Goal: Information Seeking & Learning: Get advice/opinions

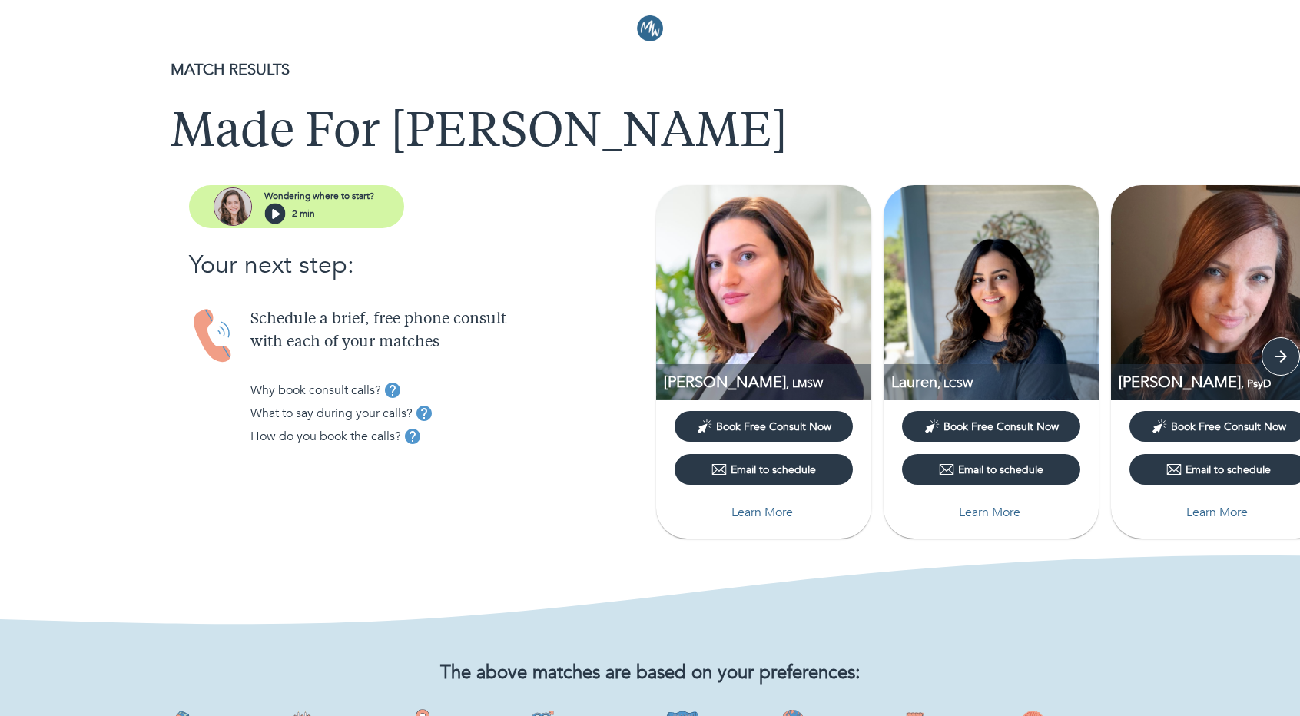
click at [1224, 508] on p "Learn More" at bounding box center [1216, 512] width 61 height 18
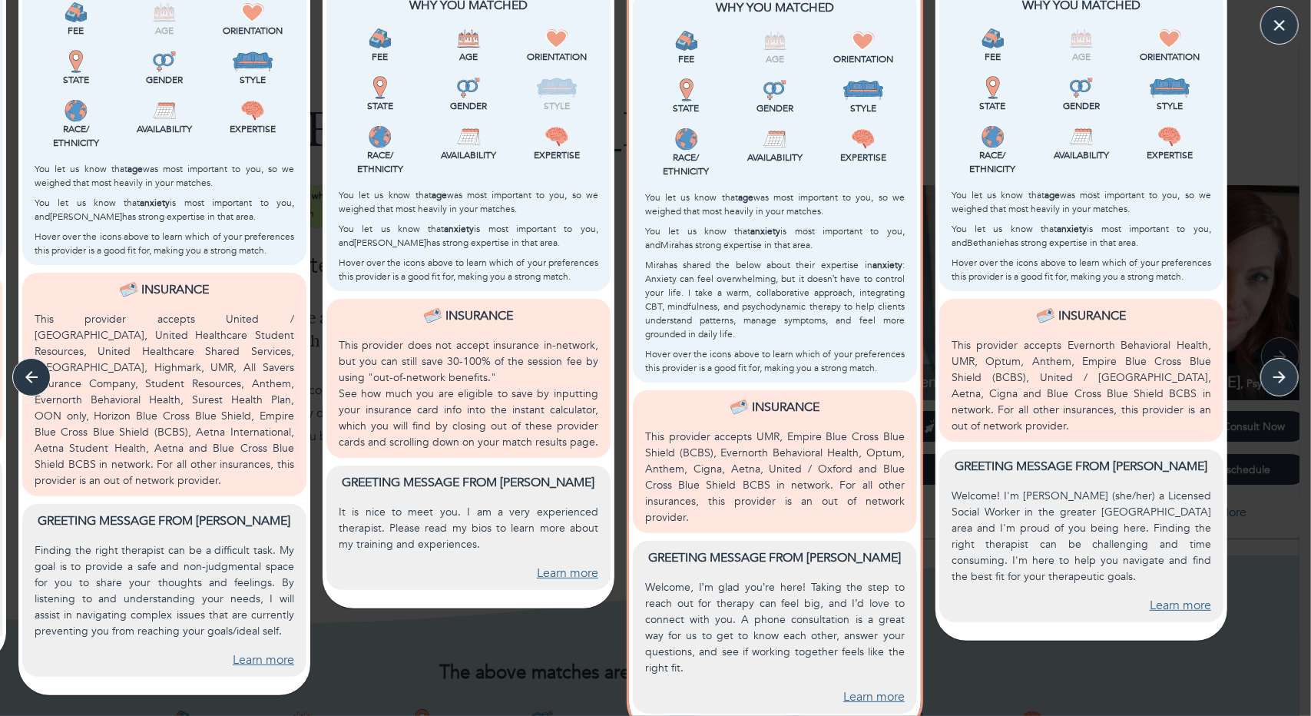
scroll to position [448, 0]
click at [267, 658] on link "Learn more" at bounding box center [263, 660] width 61 height 18
click at [581, 574] on link "Learn more" at bounding box center [567, 573] width 61 height 18
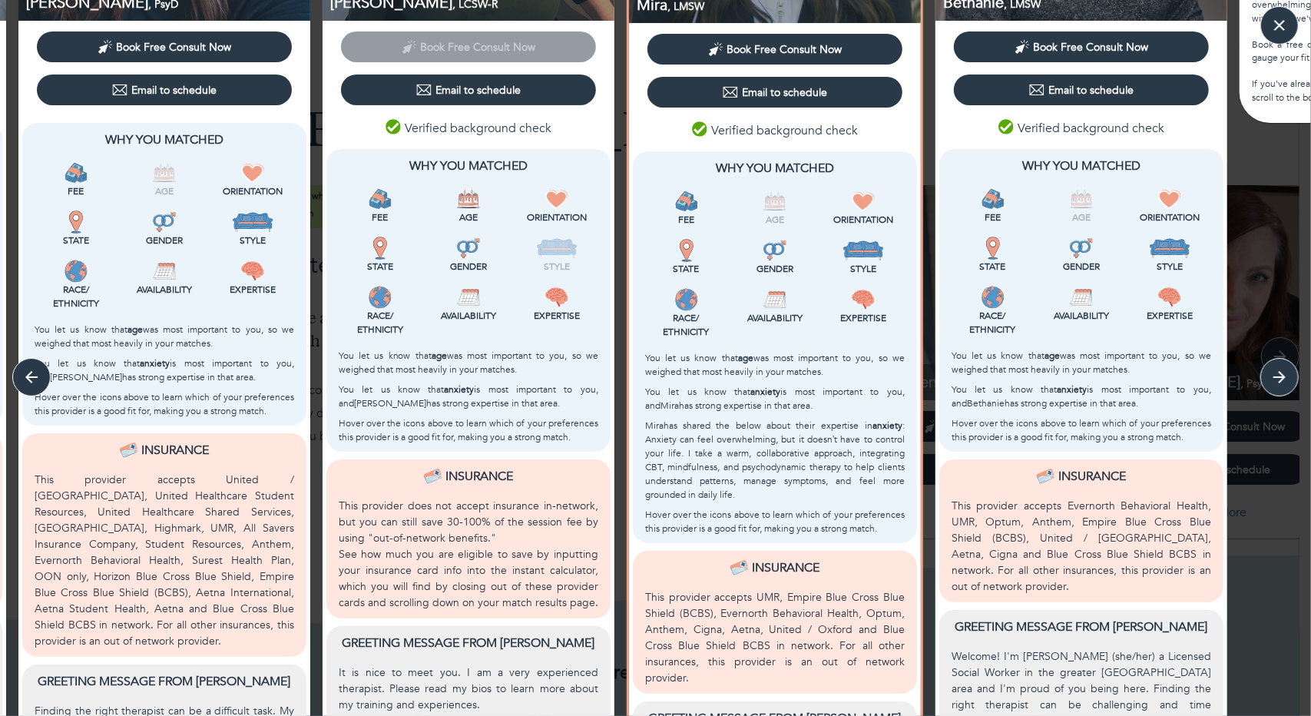
scroll to position [64, 0]
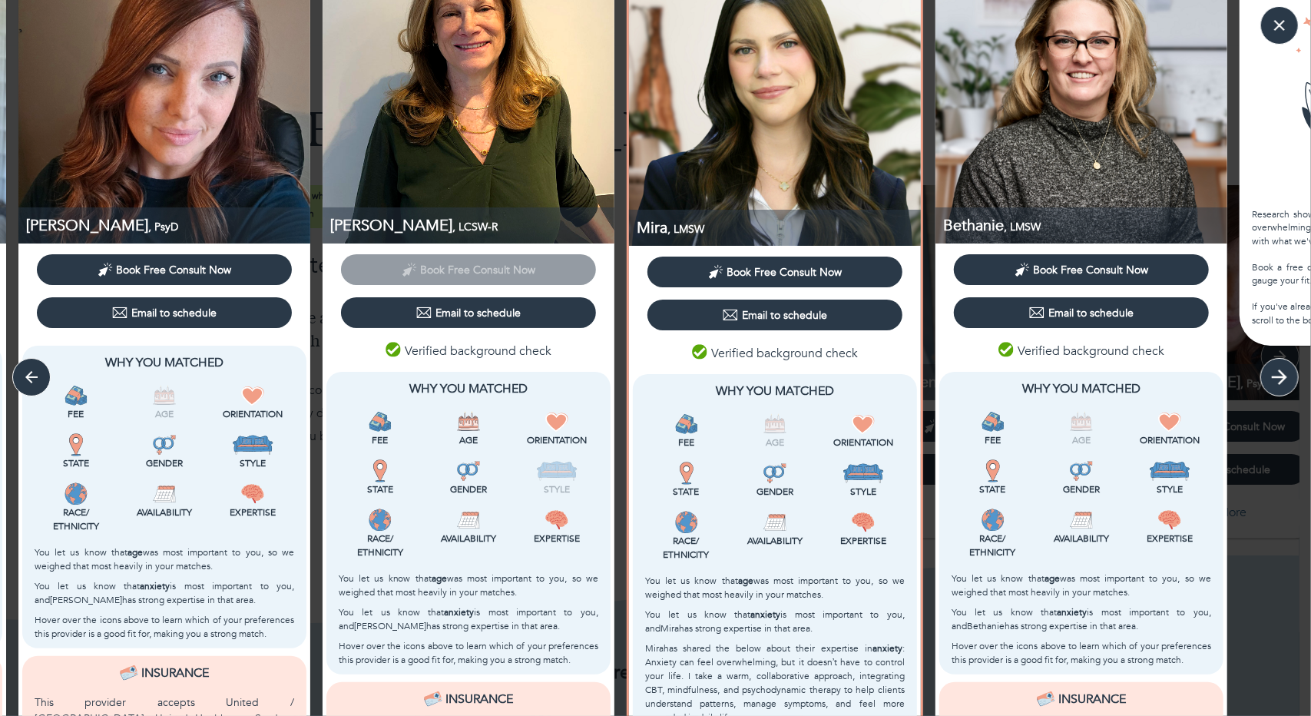
click at [1295, 376] on button "button" at bounding box center [1280, 377] width 38 height 38
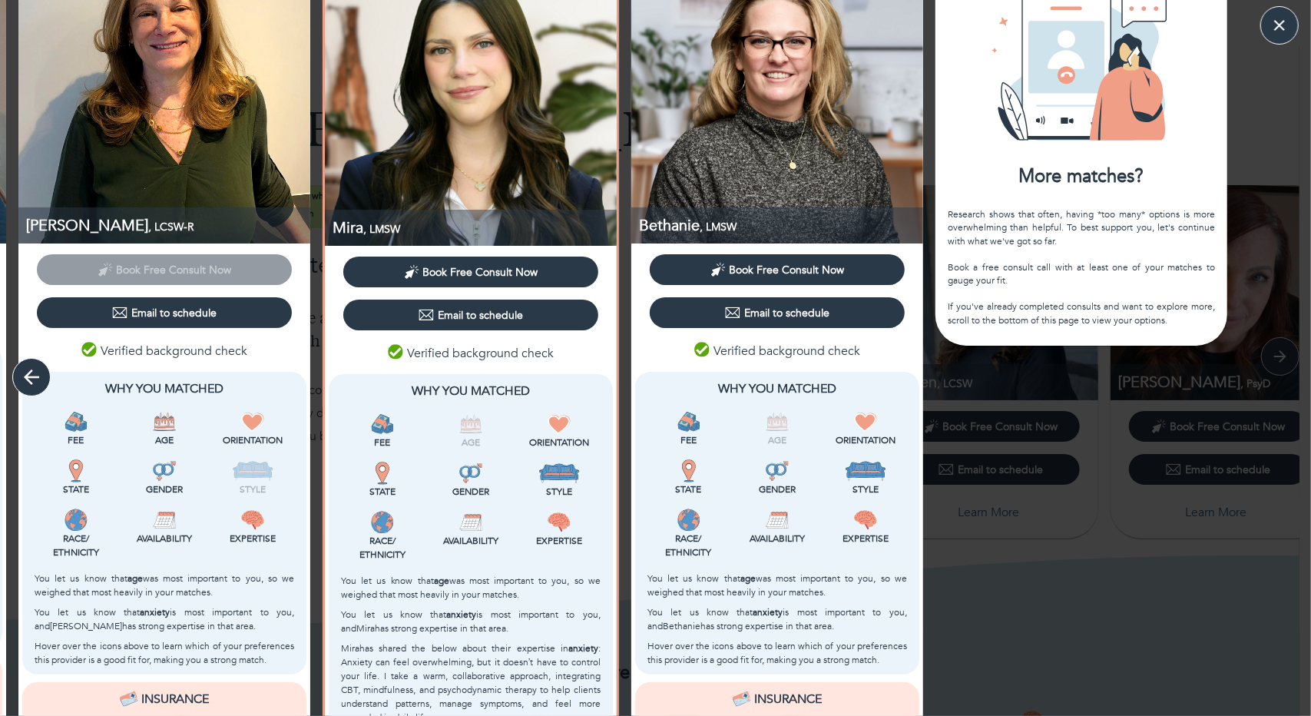
click at [34, 379] on icon "button" at bounding box center [31, 377] width 23 height 23
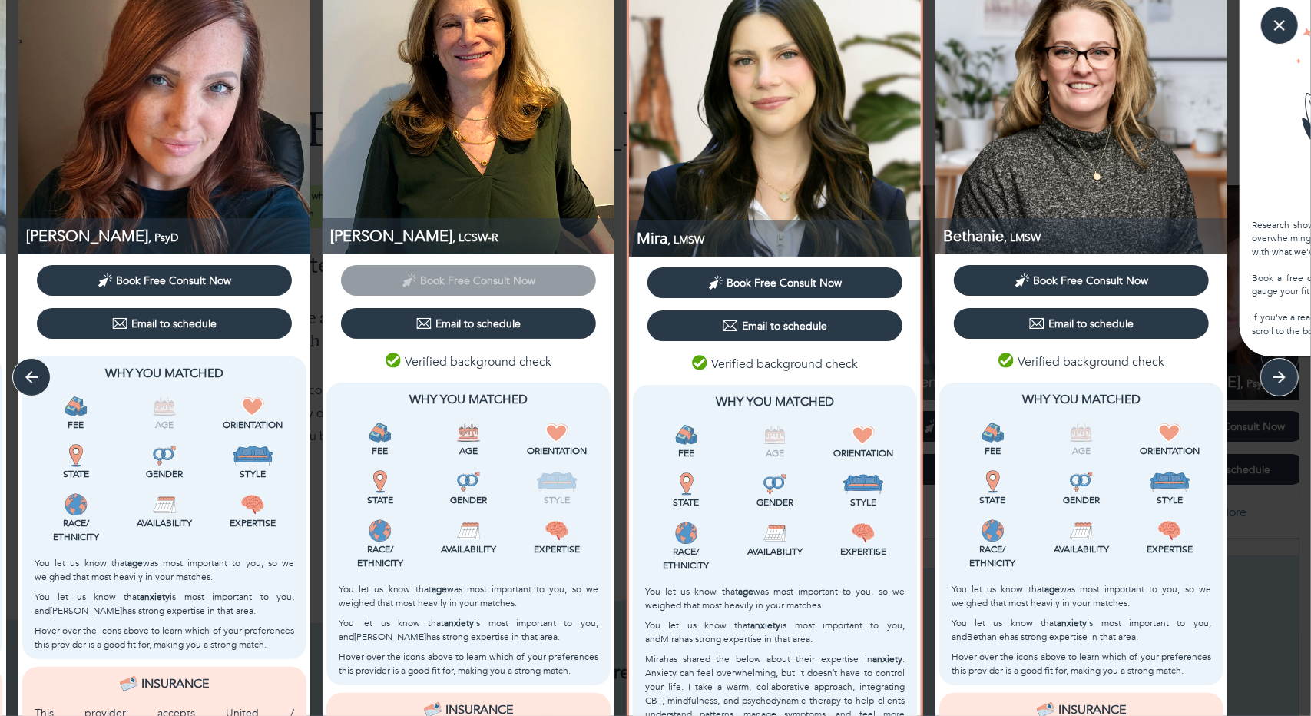
scroll to position [0, 0]
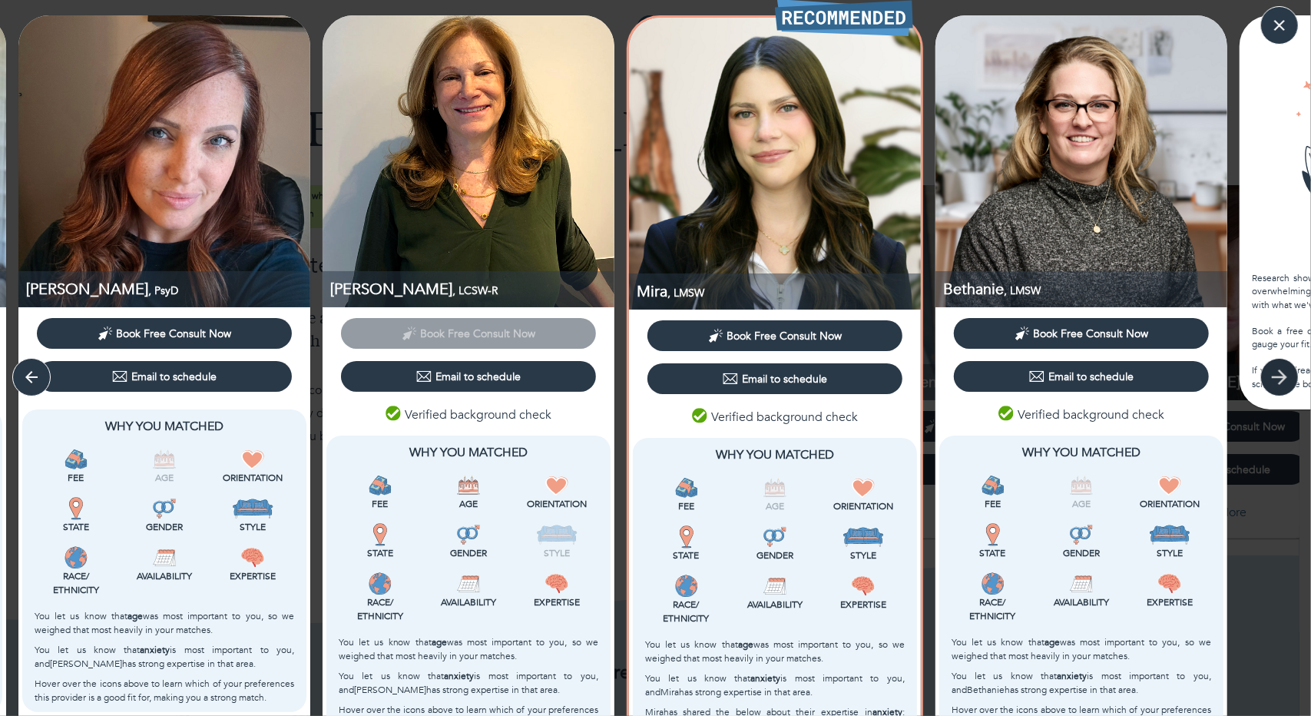
click at [1290, 389] on button "button" at bounding box center [1280, 377] width 38 height 38
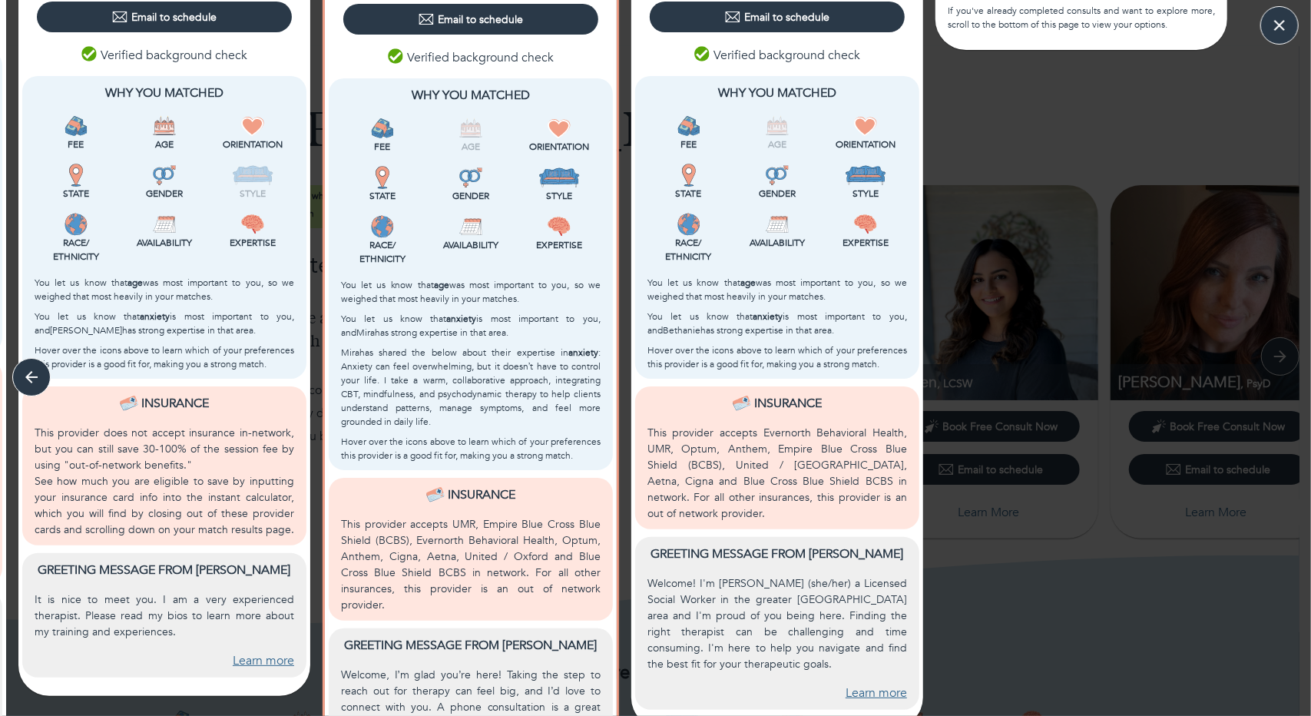
scroll to position [384, 0]
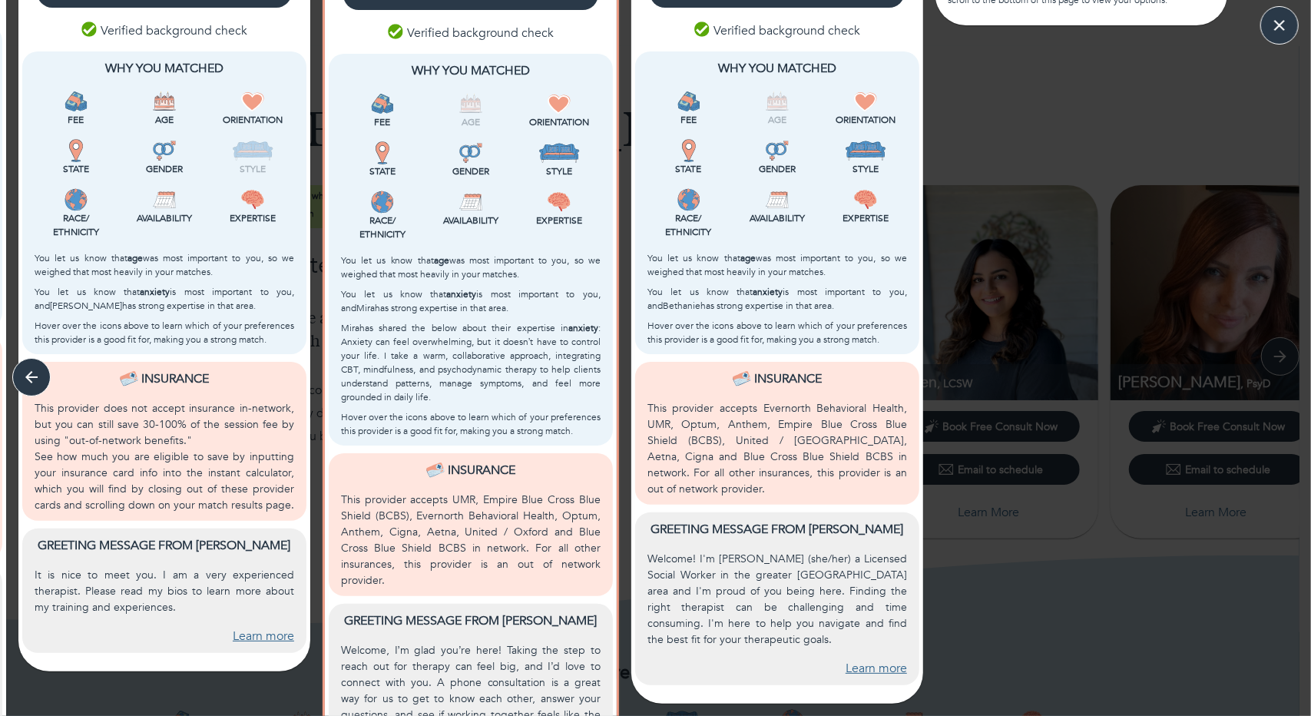
click at [866, 661] on div "Greeting message from Bethanie Welcome! I'm Bethanie (she/her) a Licensed Socia…" at bounding box center [777, 598] width 284 height 173
click at [868, 660] on link "Learn more" at bounding box center [876, 669] width 61 height 18
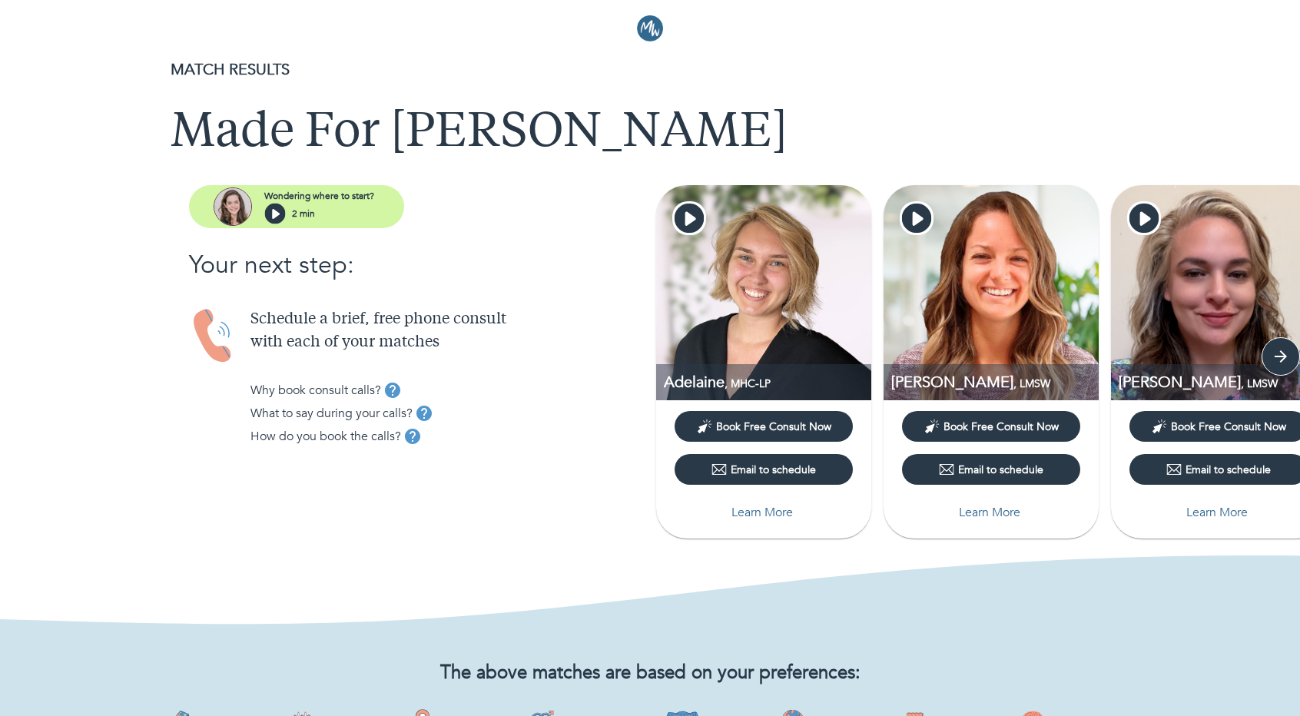
click at [759, 513] on p "Learn More" at bounding box center [761, 512] width 61 height 18
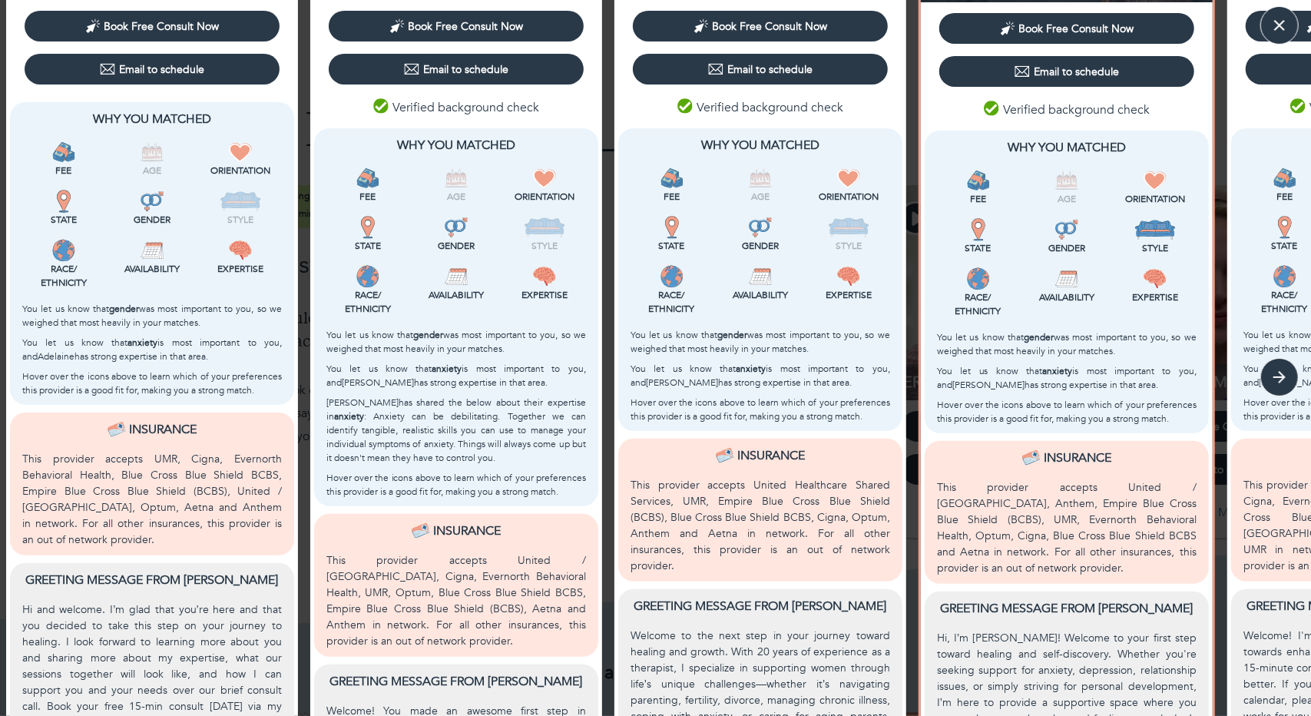
scroll to position [495, 0]
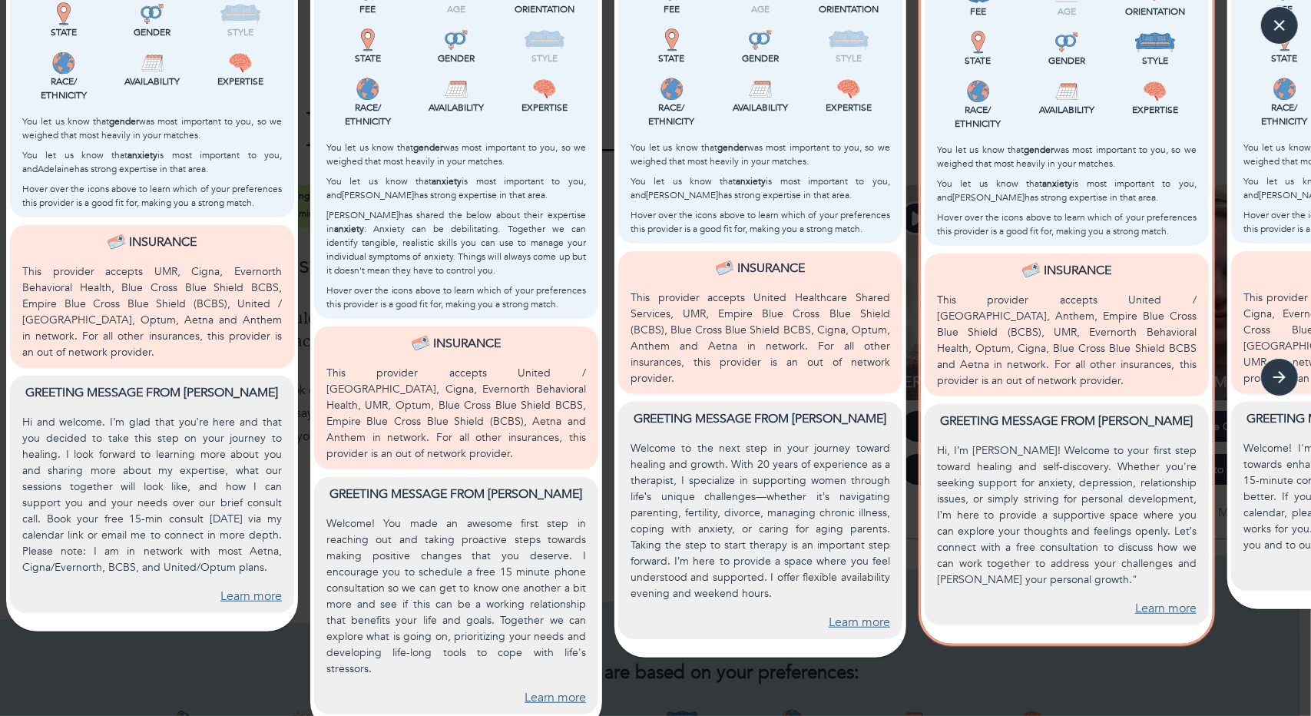
click at [244, 595] on link "Learn more" at bounding box center [250, 597] width 61 height 18
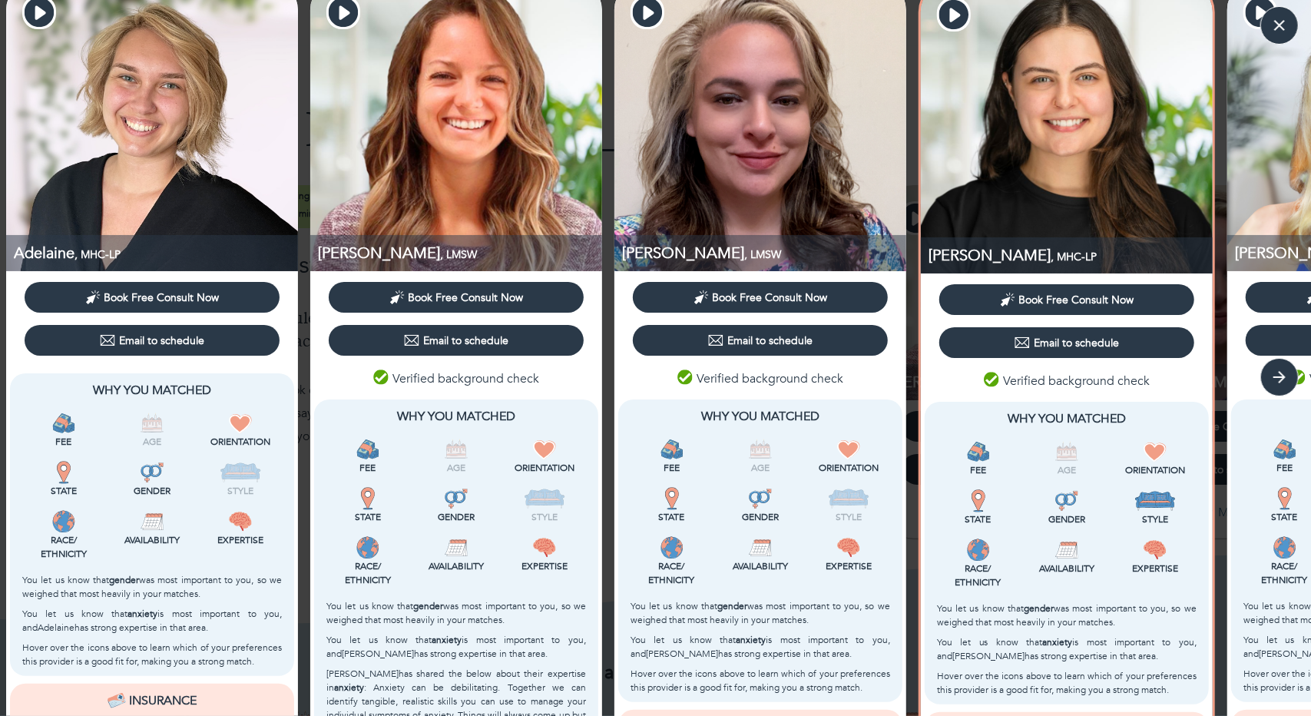
scroll to position [34, 0]
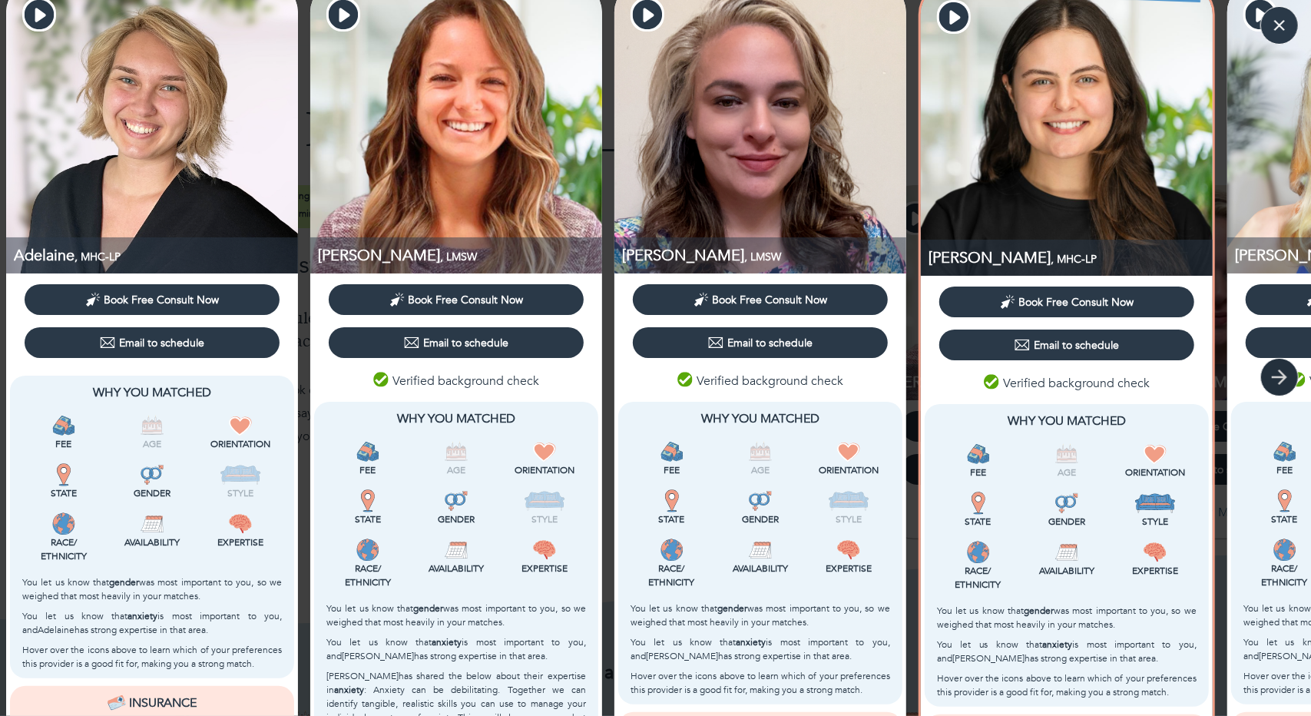
click at [1277, 380] on icon "button" at bounding box center [1279, 377] width 23 height 23
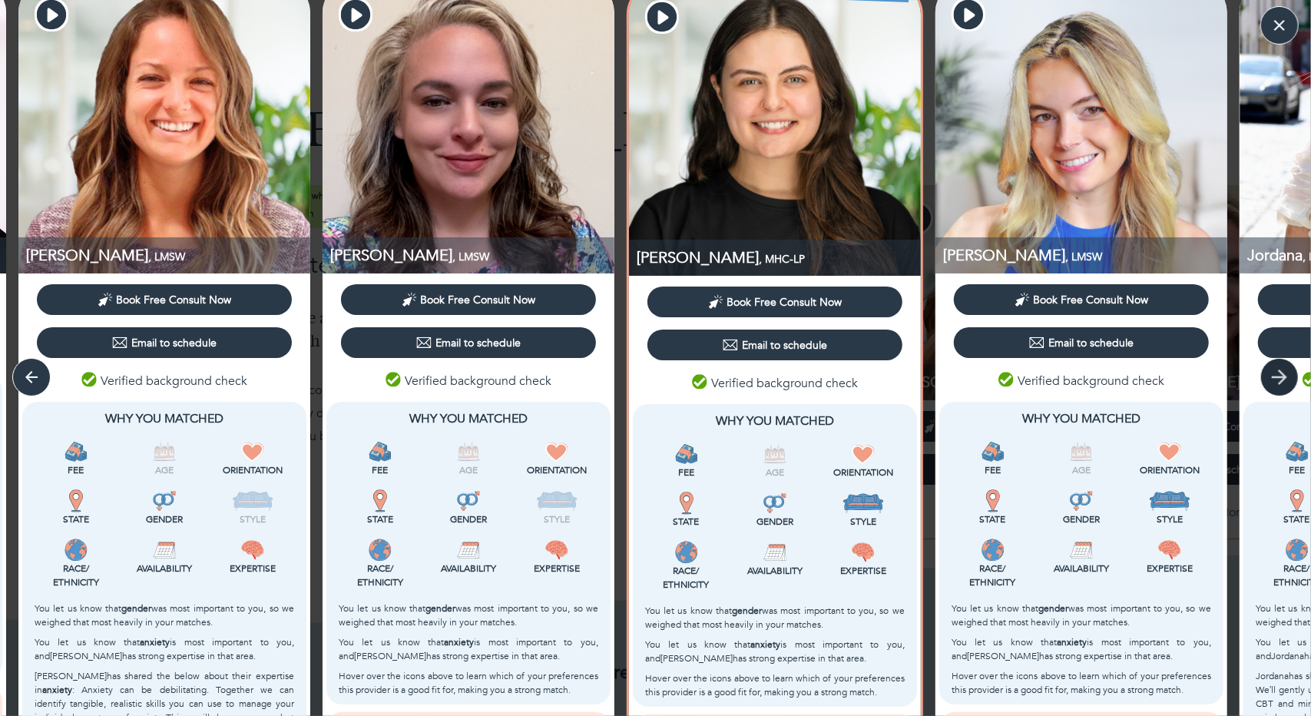
click at [1277, 380] on icon "button" at bounding box center [1279, 377] width 23 height 23
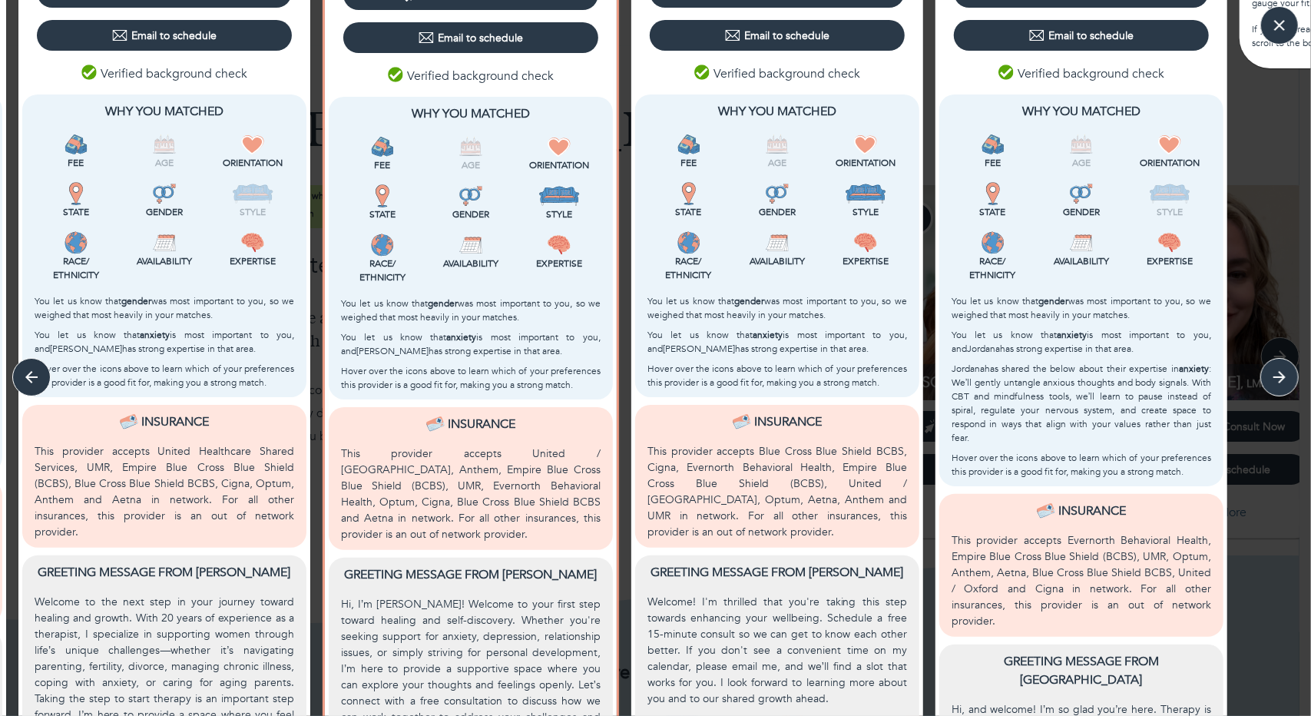
scroll to position [495, 0]
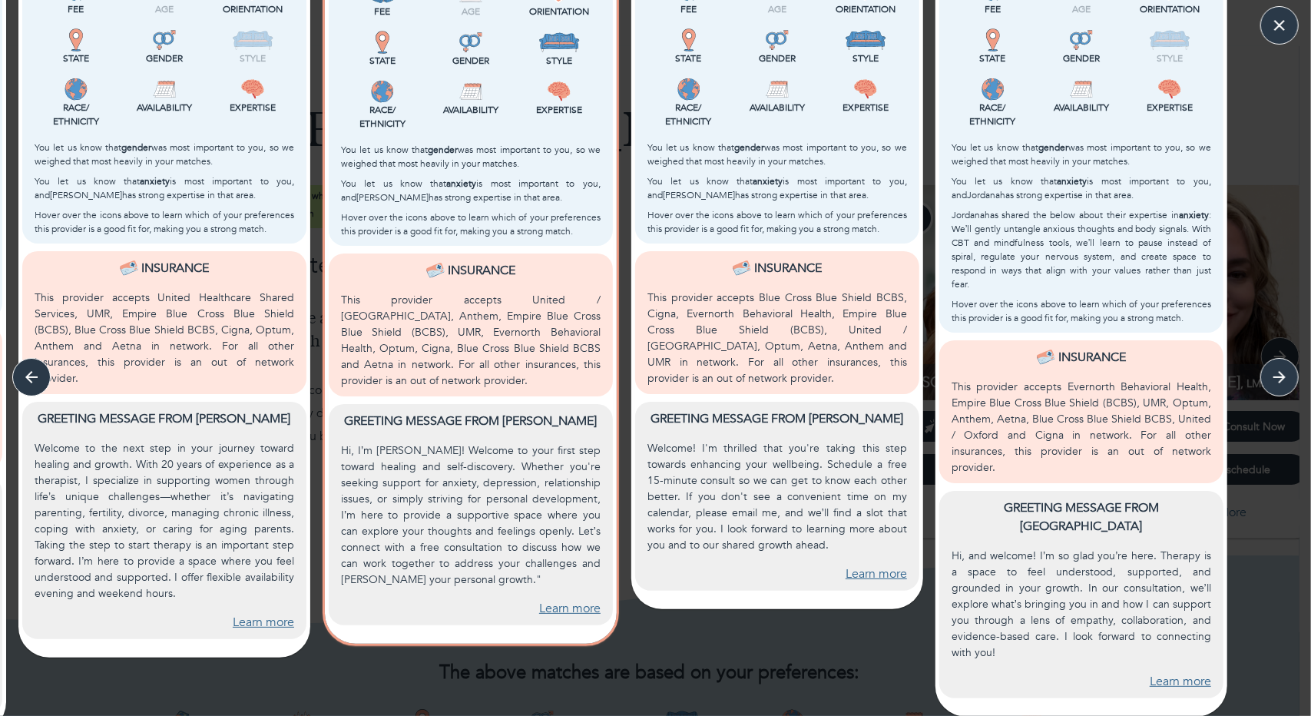
click at [1177, 673] on link "Learn more" at bounding box center [1180, 682] width 61 height 18
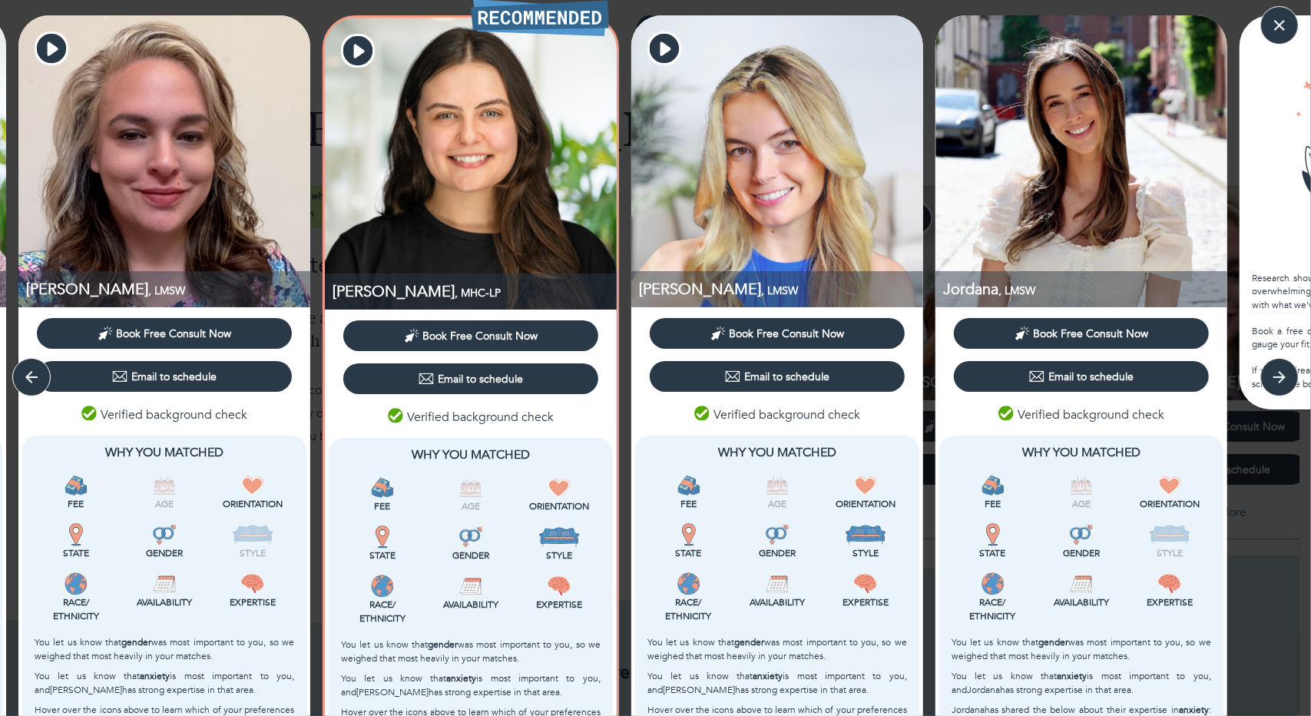
scroll to position [0, 0]
click at [32, 373] on icon "button" at bounding box center [31, 377] width 23 height 23
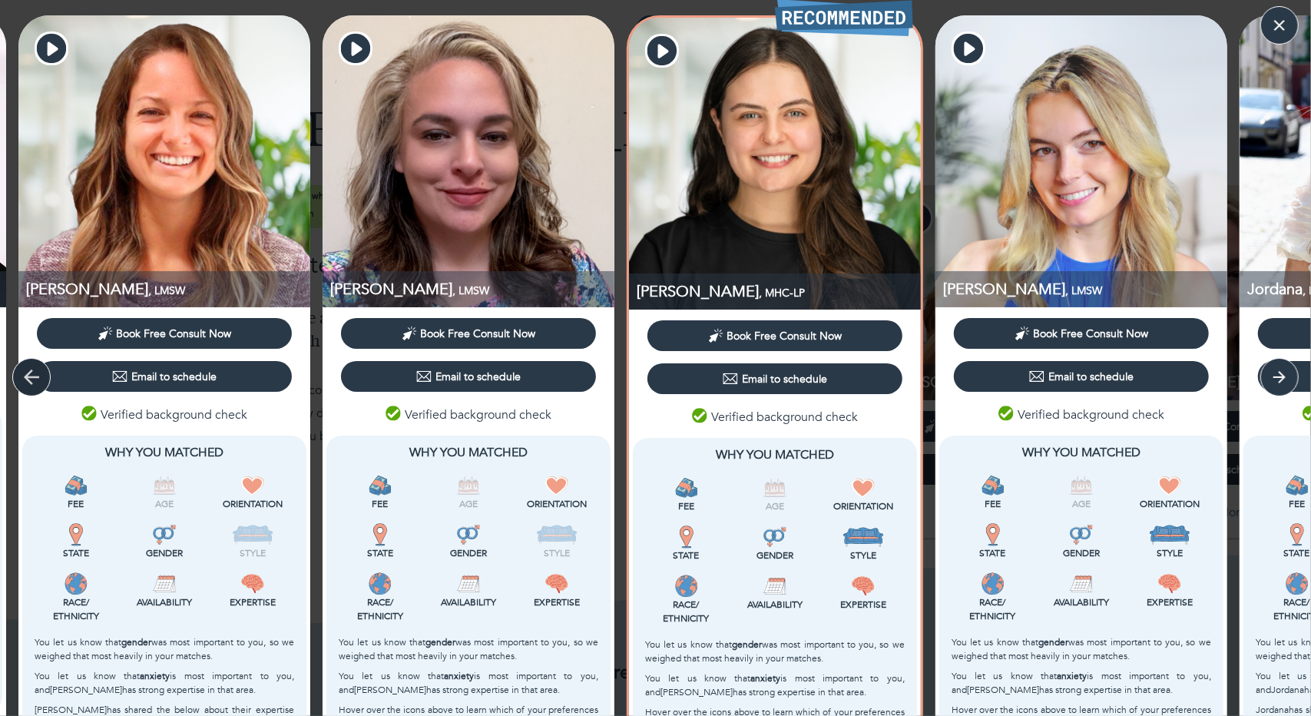
click at [32, 373] on icon "button" at bounding box center [31, 377] width 23 height 23
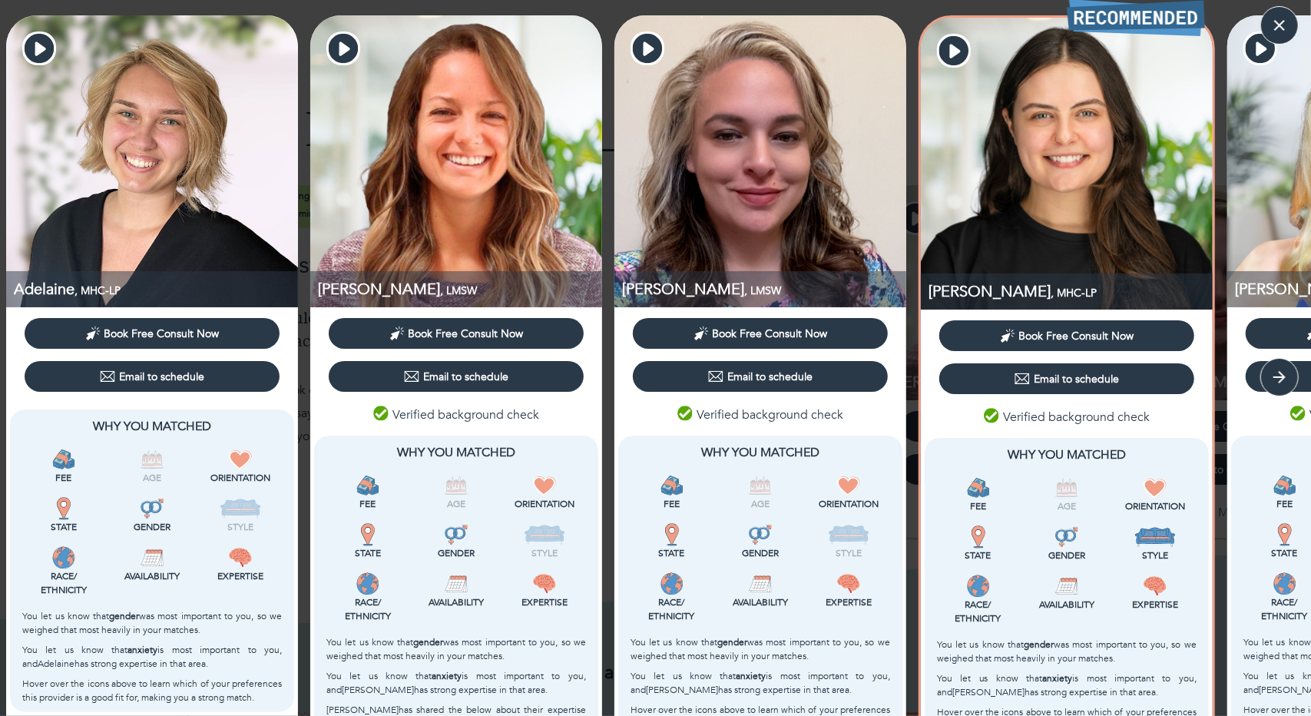
click at [32, 373] on span "Email to schedule" at bounding box center [152, 376] width 243 height 15
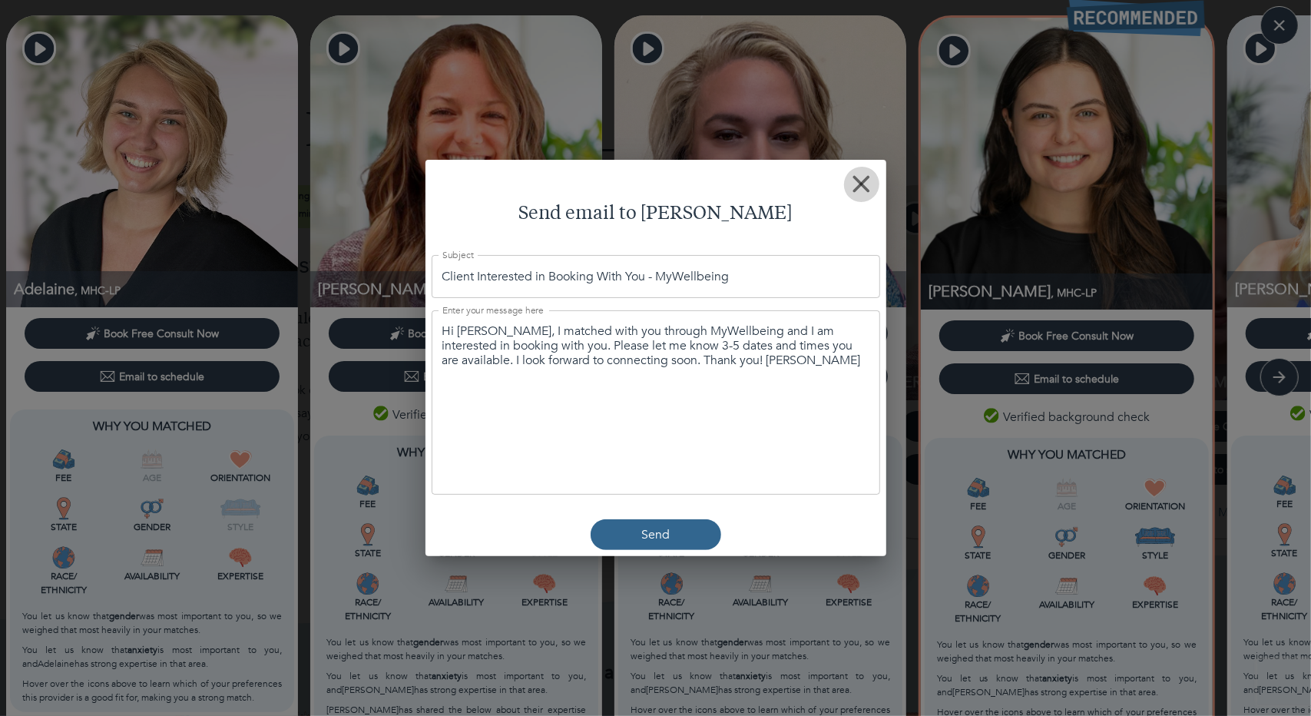
click at [862, 191] on icon "button" at bounding box center [862, 184] width 18 height 18
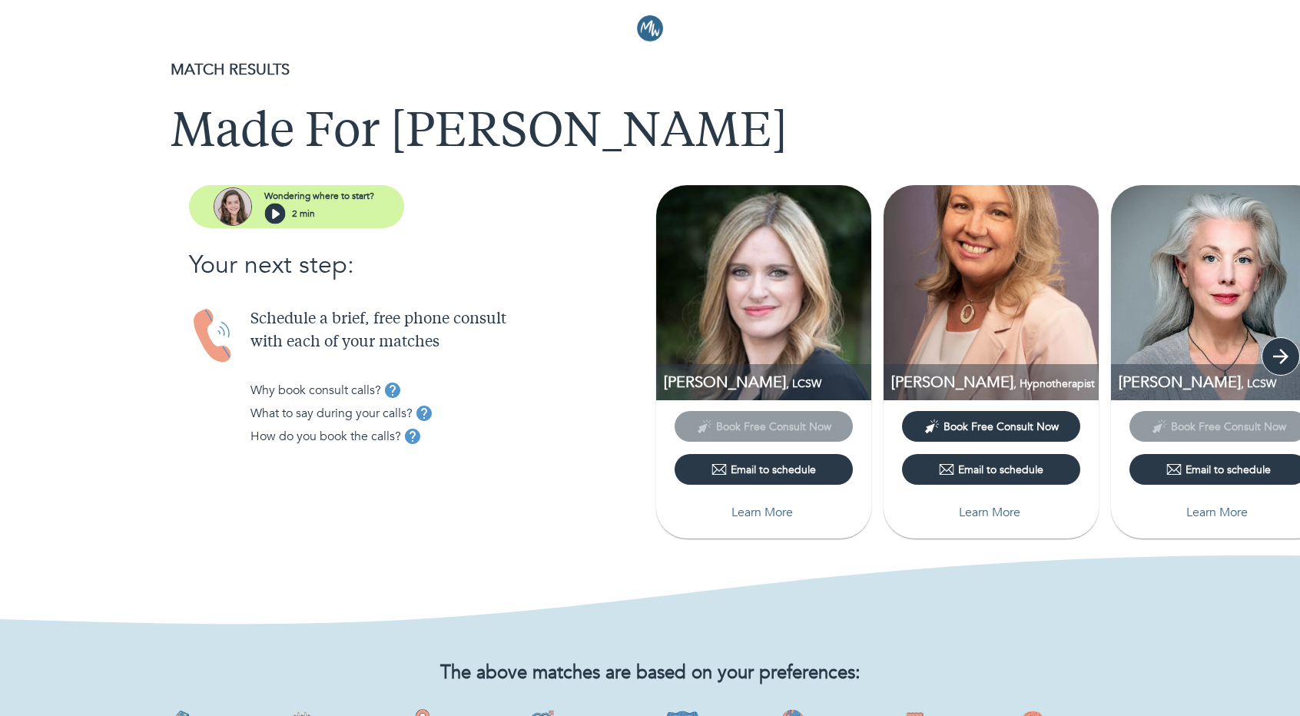
click at [1284, 348] on icon "button" at bounding box center [1280, 356] width 23 height 23
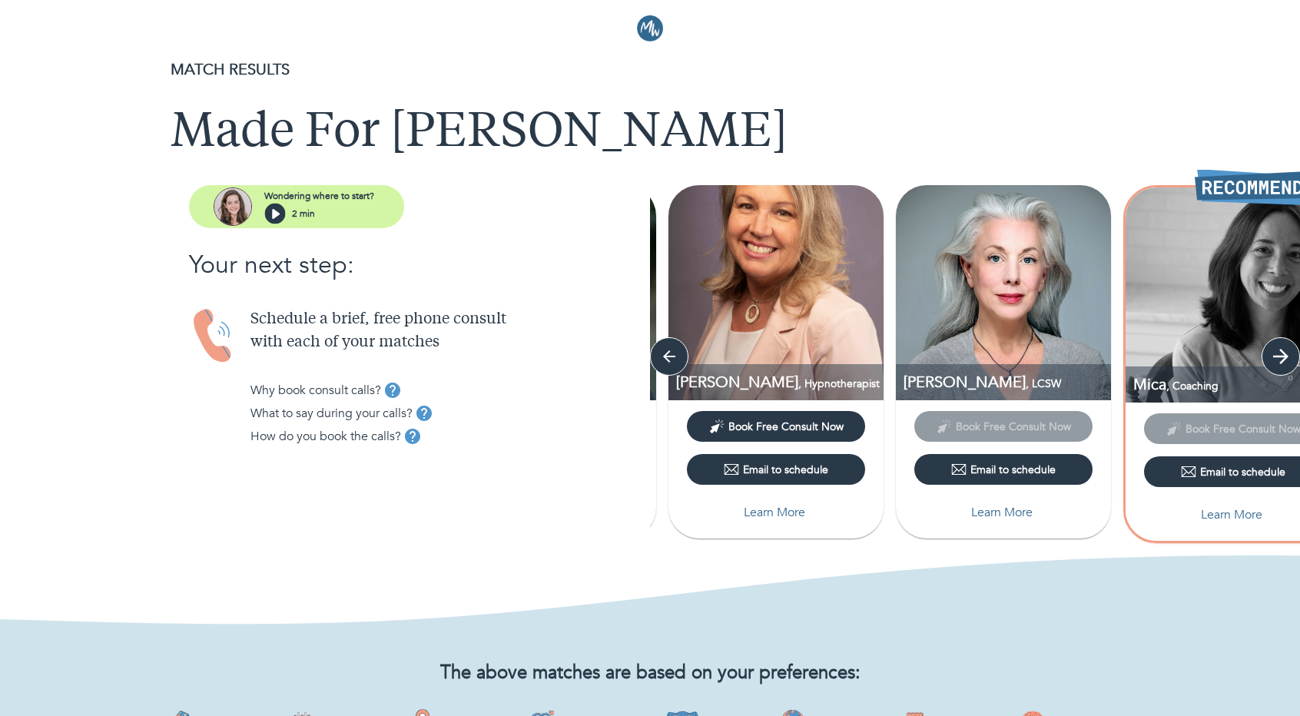
click at [1284, 348] on icon "button" at bounding box center [1280, 356] width 23 height 23
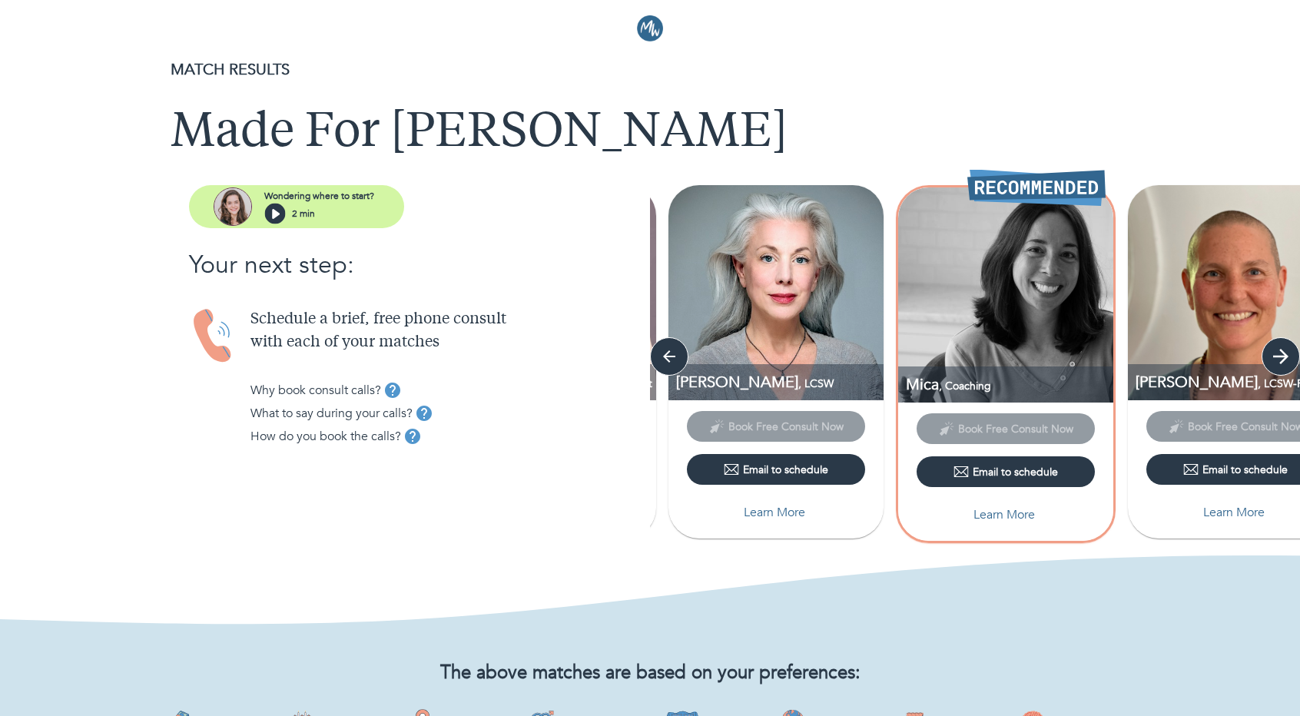
click at [1284, 348] on icon "button" at bounding box center [1280, 356] width 23 height 23
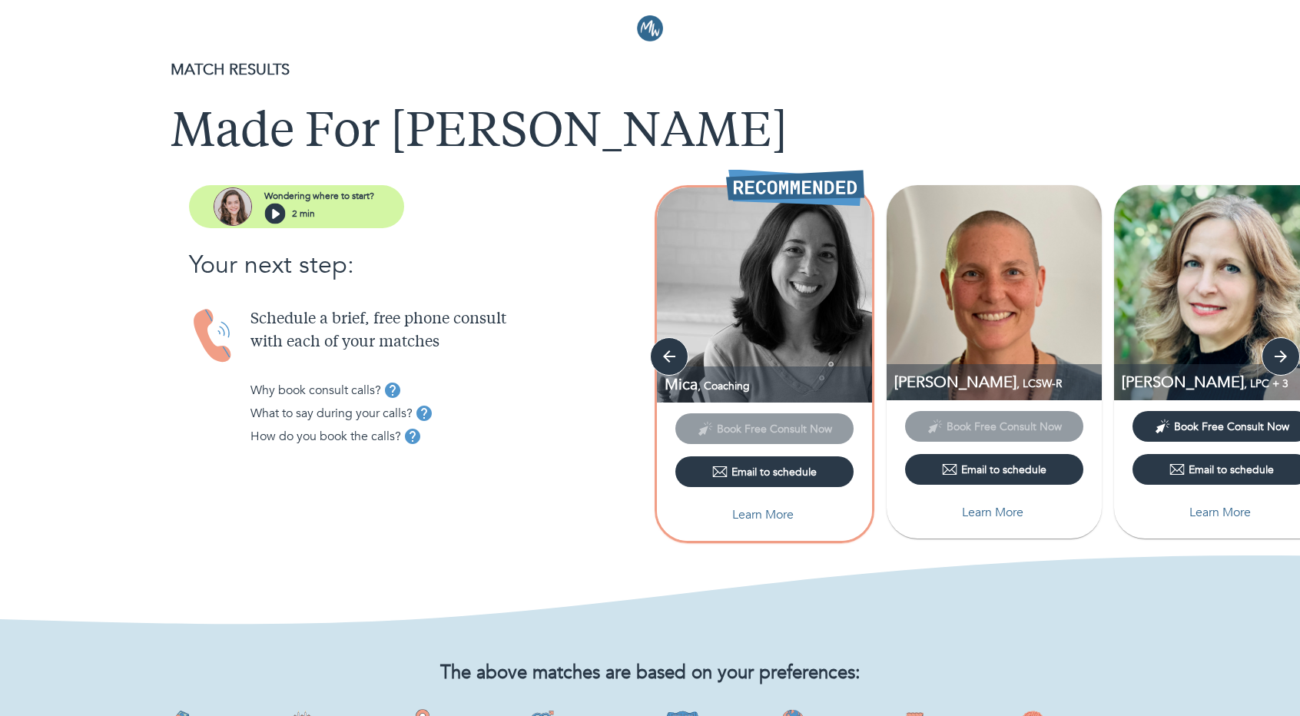
click at [1213, 515] on p "Learn More" at bounding box center [1219, 512] width 61 height 18
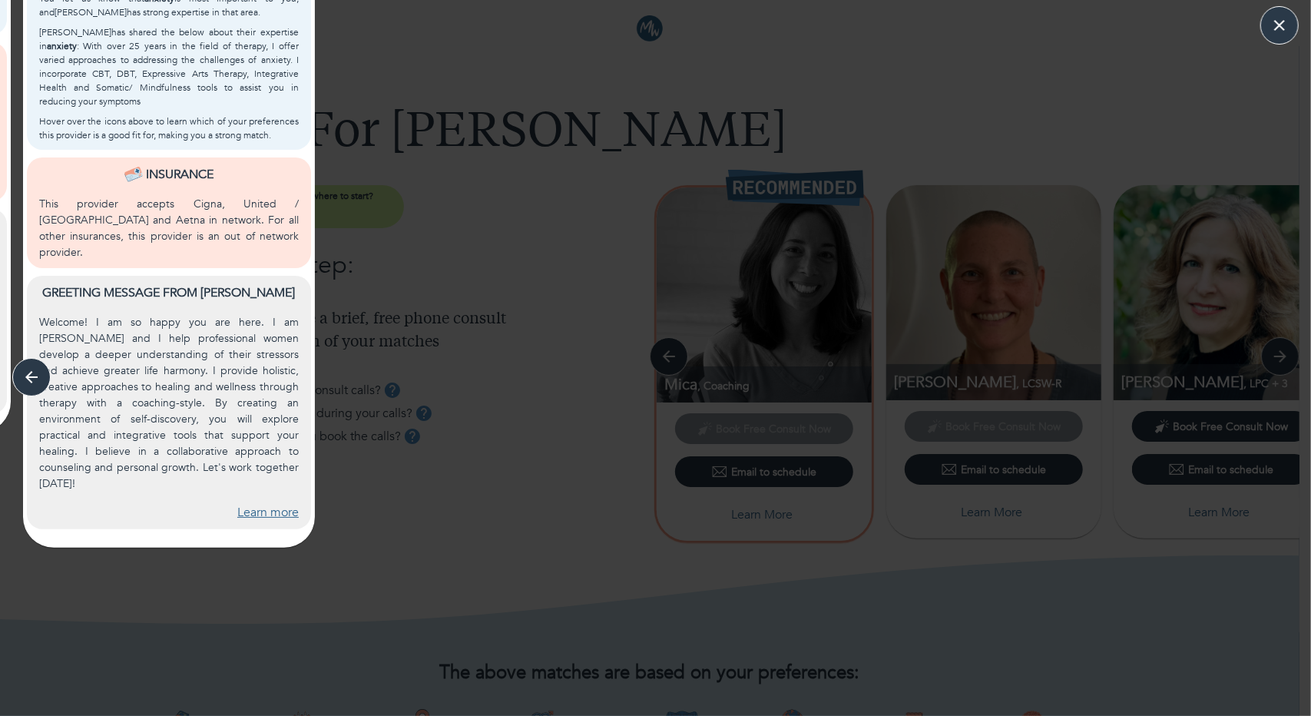
scroll to position [691, 0]
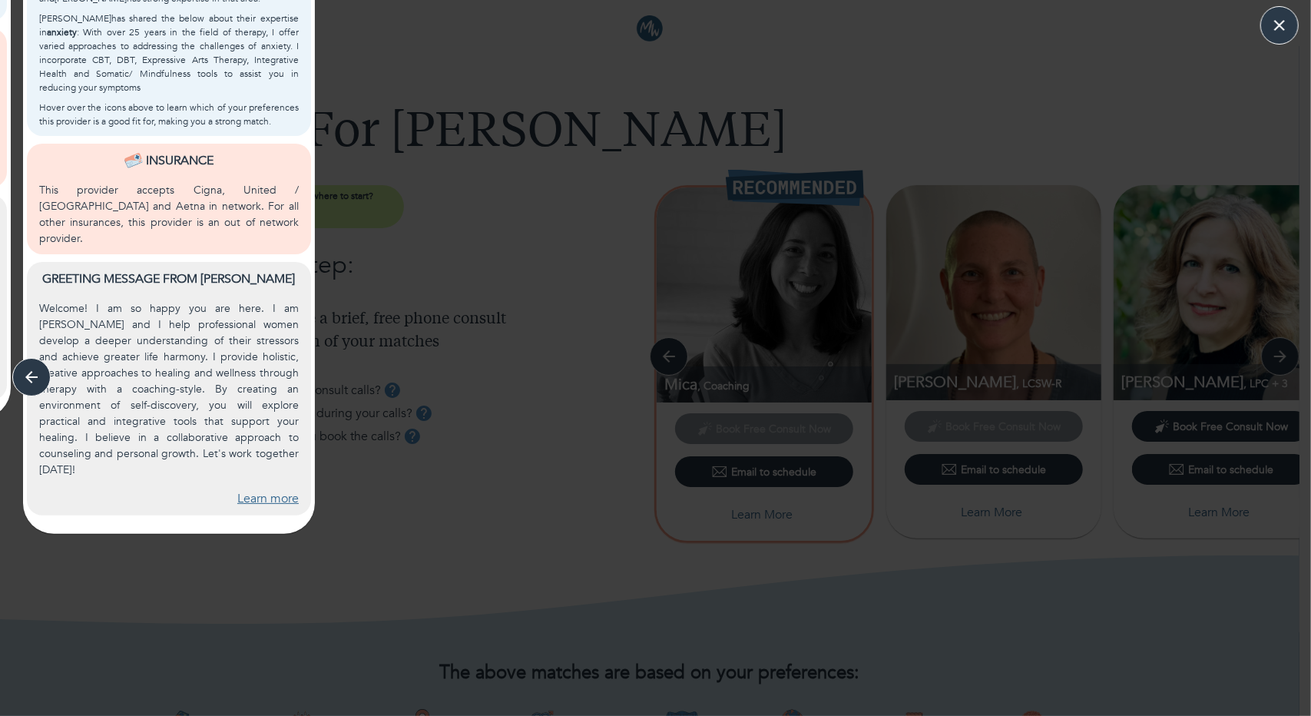
click at [270, 490] on link "Learn more" at bounding box center [267, 499] width 61 height 18
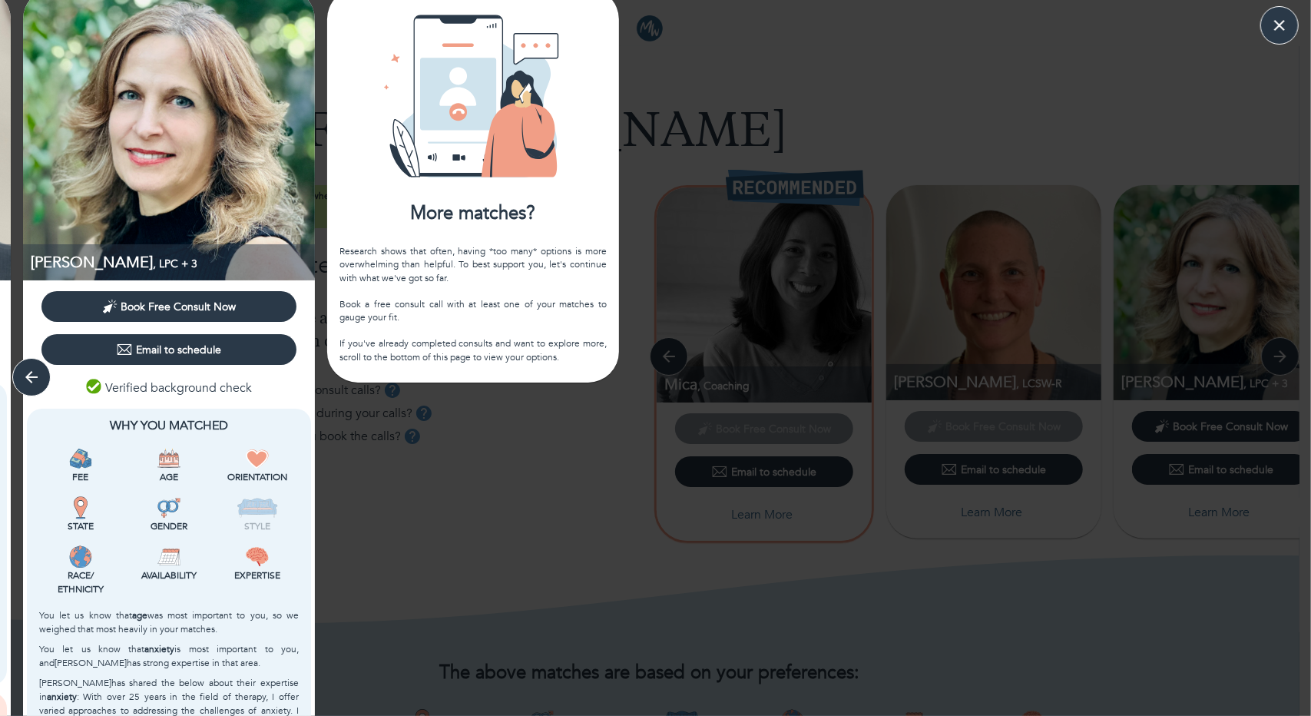
scroll to position [0, 0]
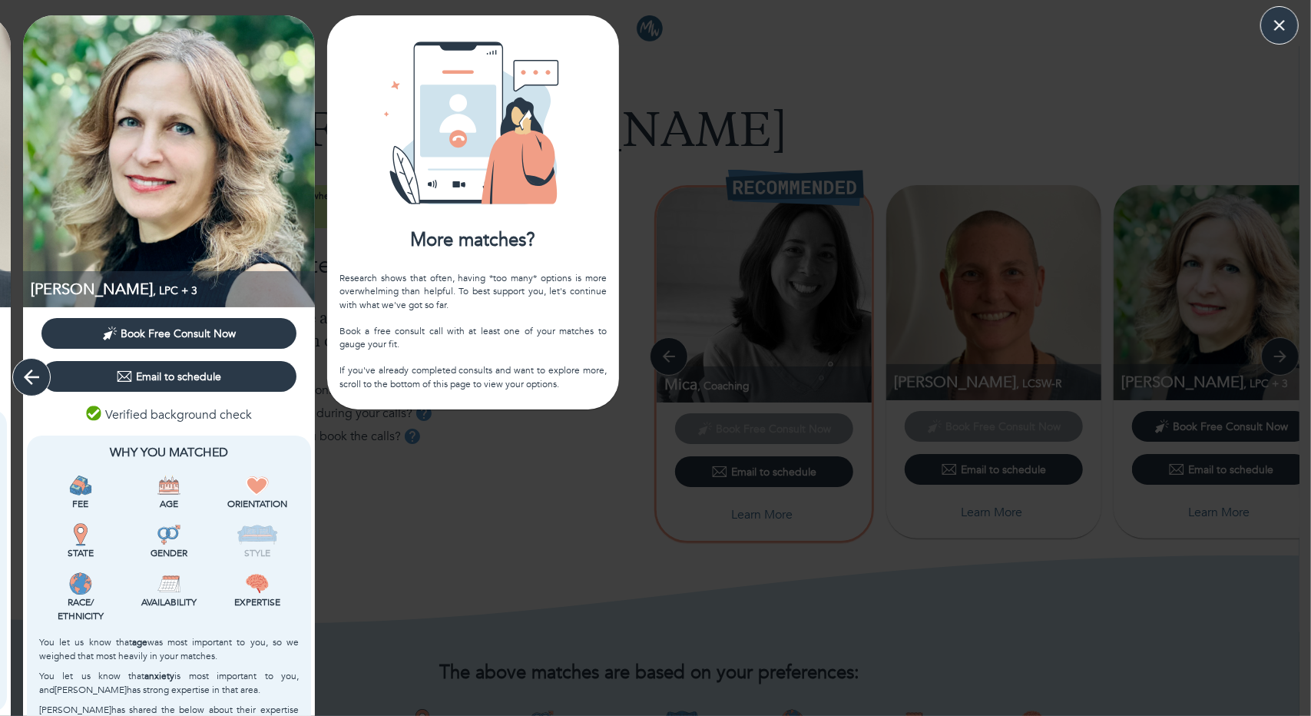
click at [35, 380] on icon "button" at bounding box center [31, 377] width 23 height 23
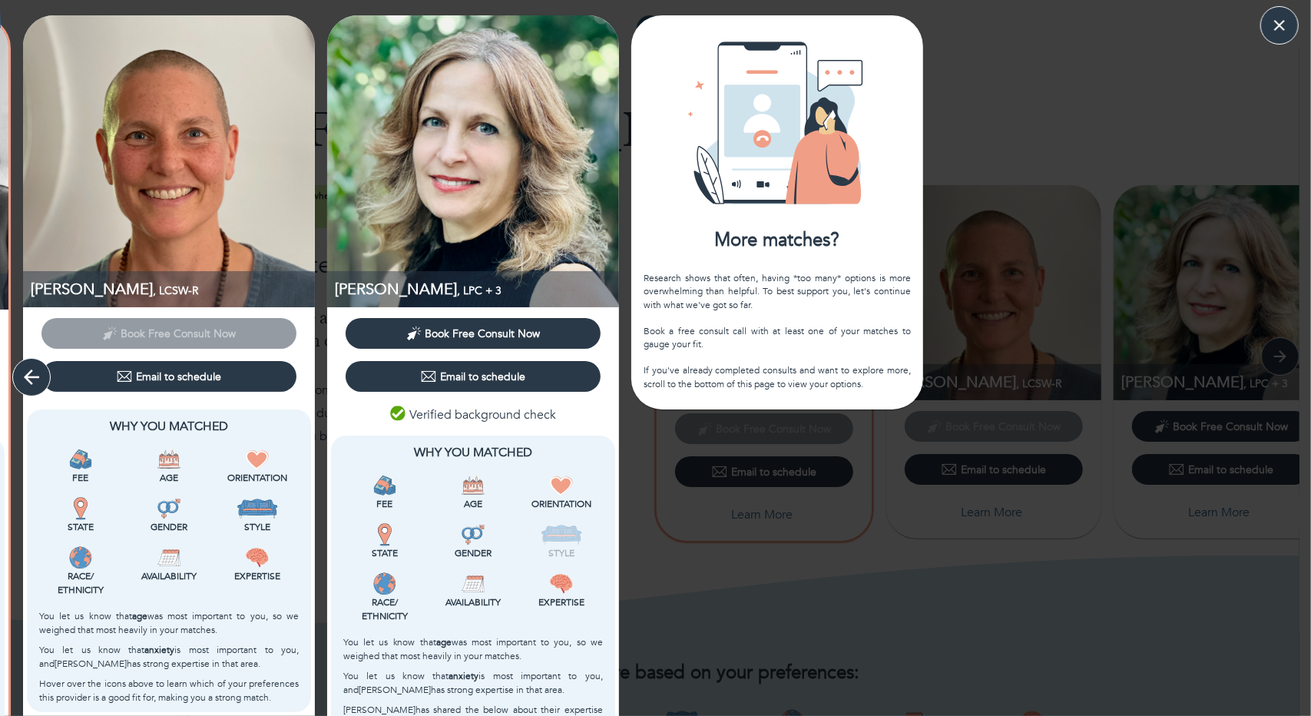
click at [35, 380] on icon "button" at bounding box center [31, 377] width 23 height 23
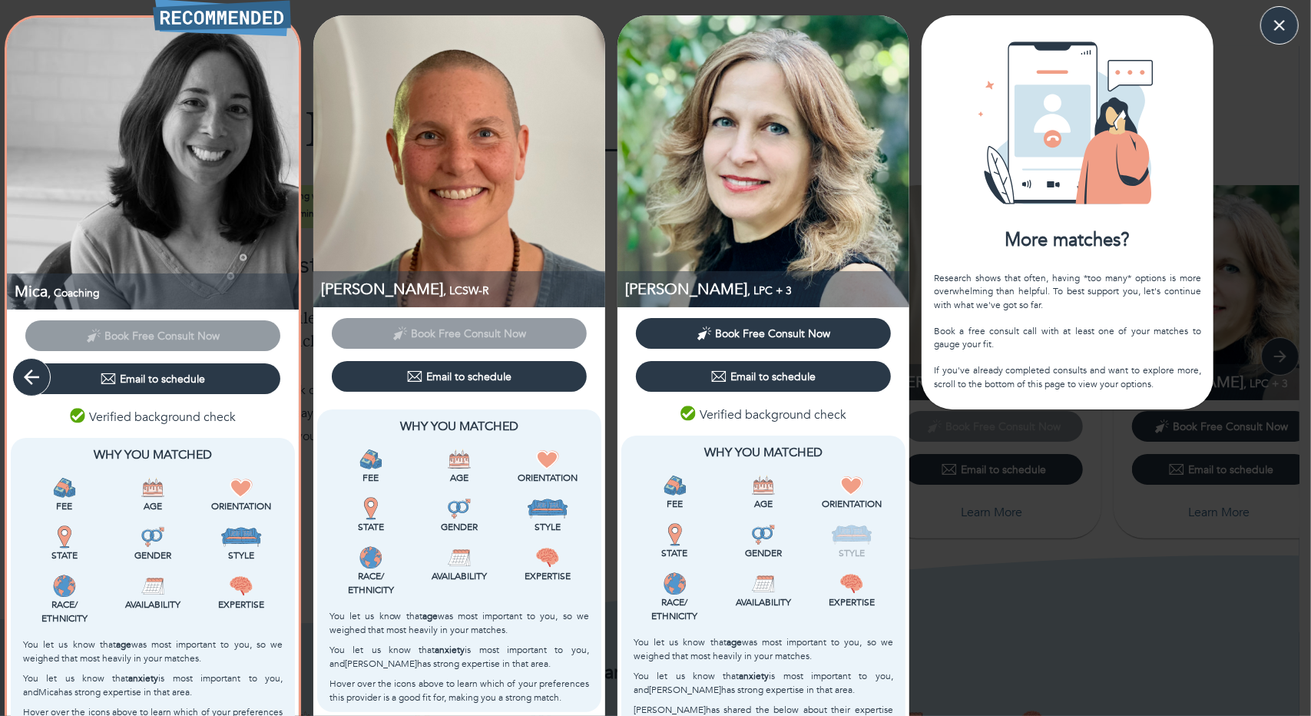
click at [35, 380] on icon "button" at bounding box center [31, 377] width 23 height 23
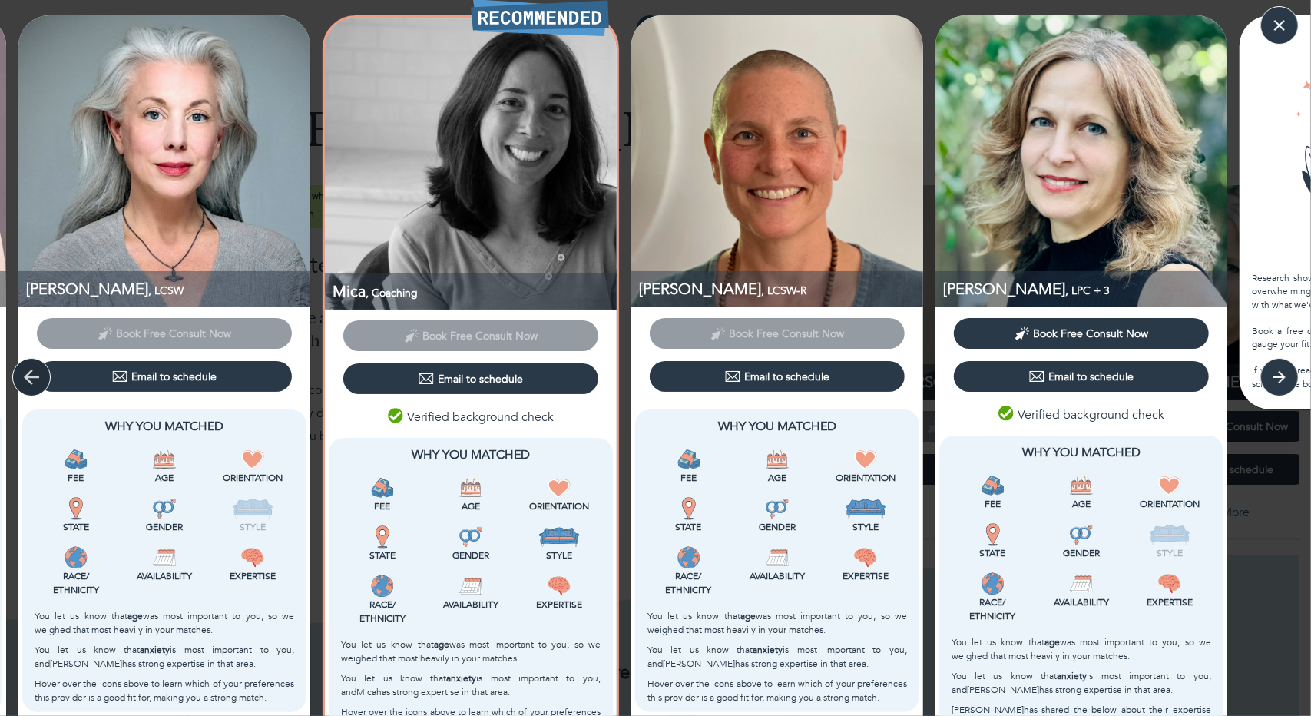
click at [35, 380] on icon "button" at bounding box center [31, 377] width 23 height 23
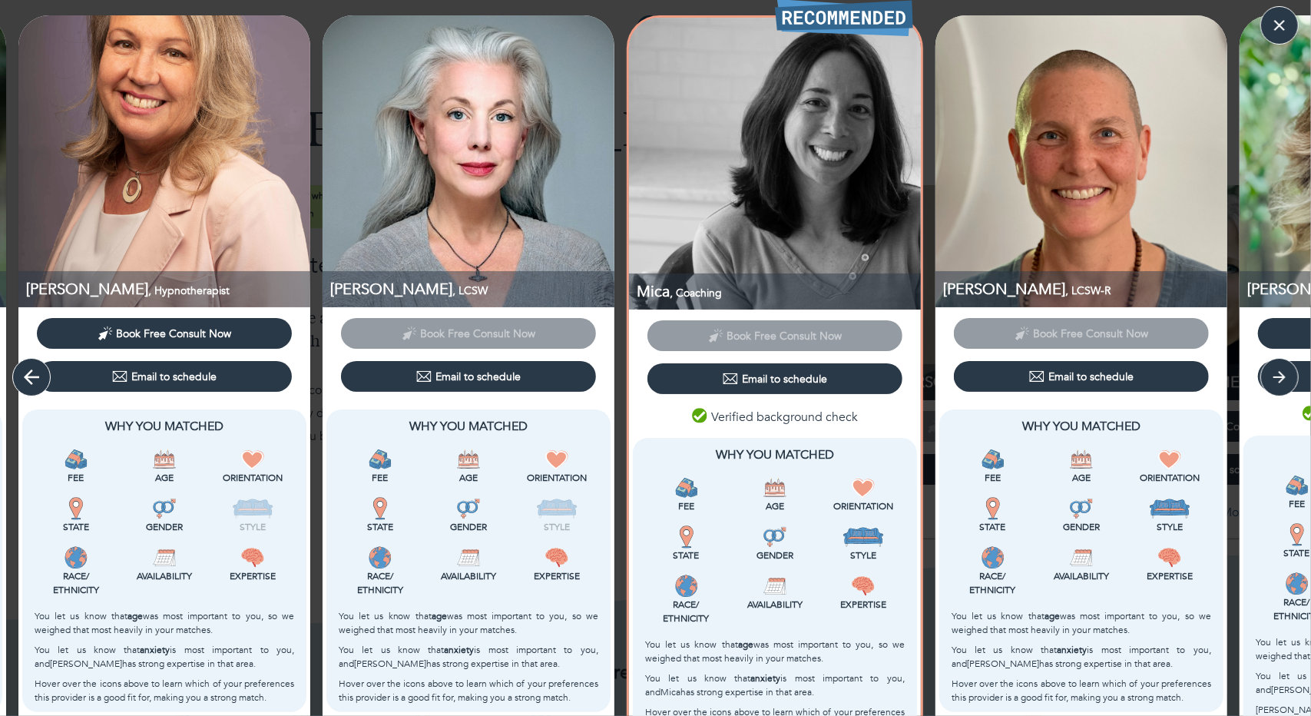
click at [35, 380] on icon "button" at bounding box center [31, 377] width 23 height 23
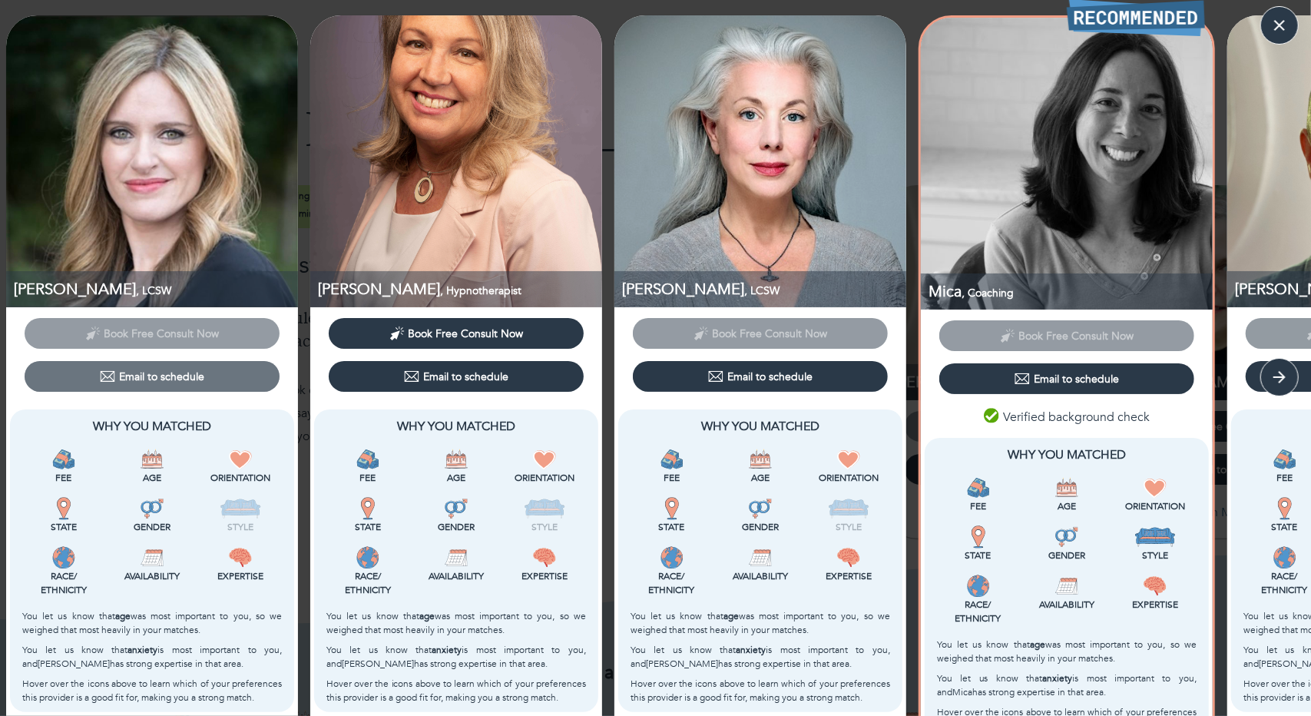
click at [35, 380] on span "Email to schedule" at bounding box center [152, 376] width 243 height 15
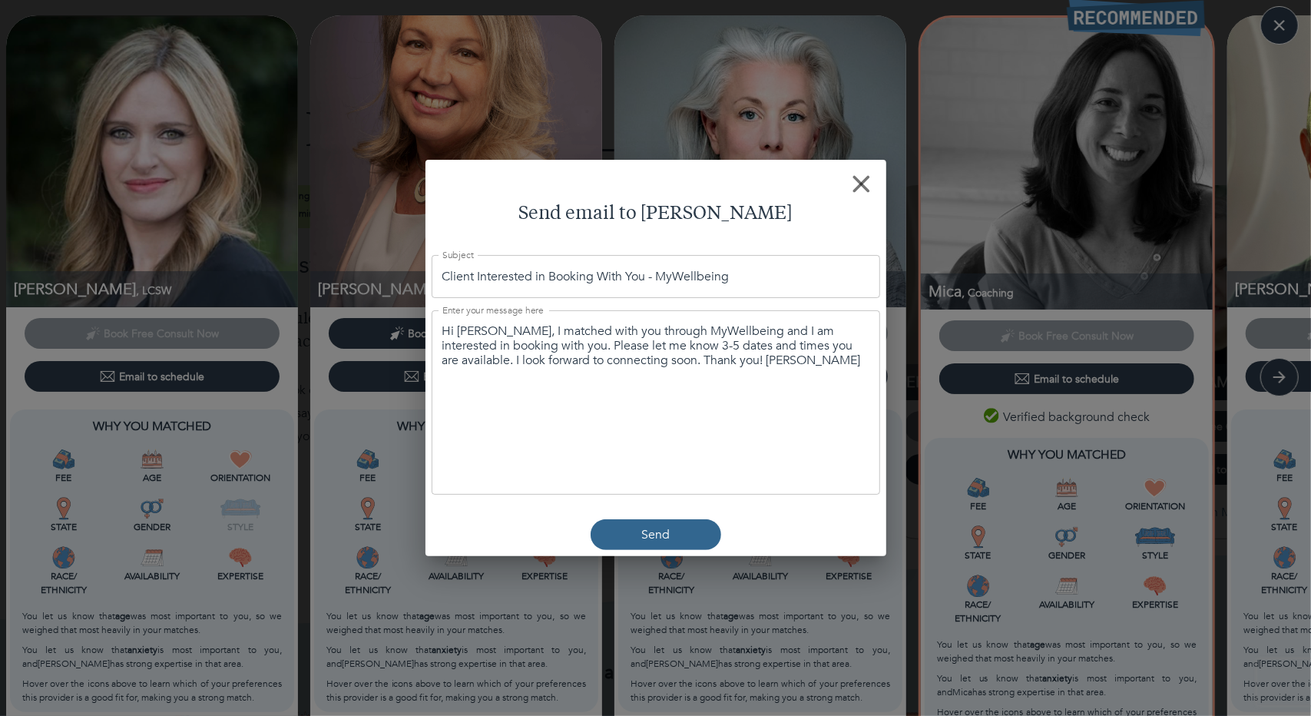
click at [857, 182] on icon "button" at bounding box center [862, 184] width 18 height 18
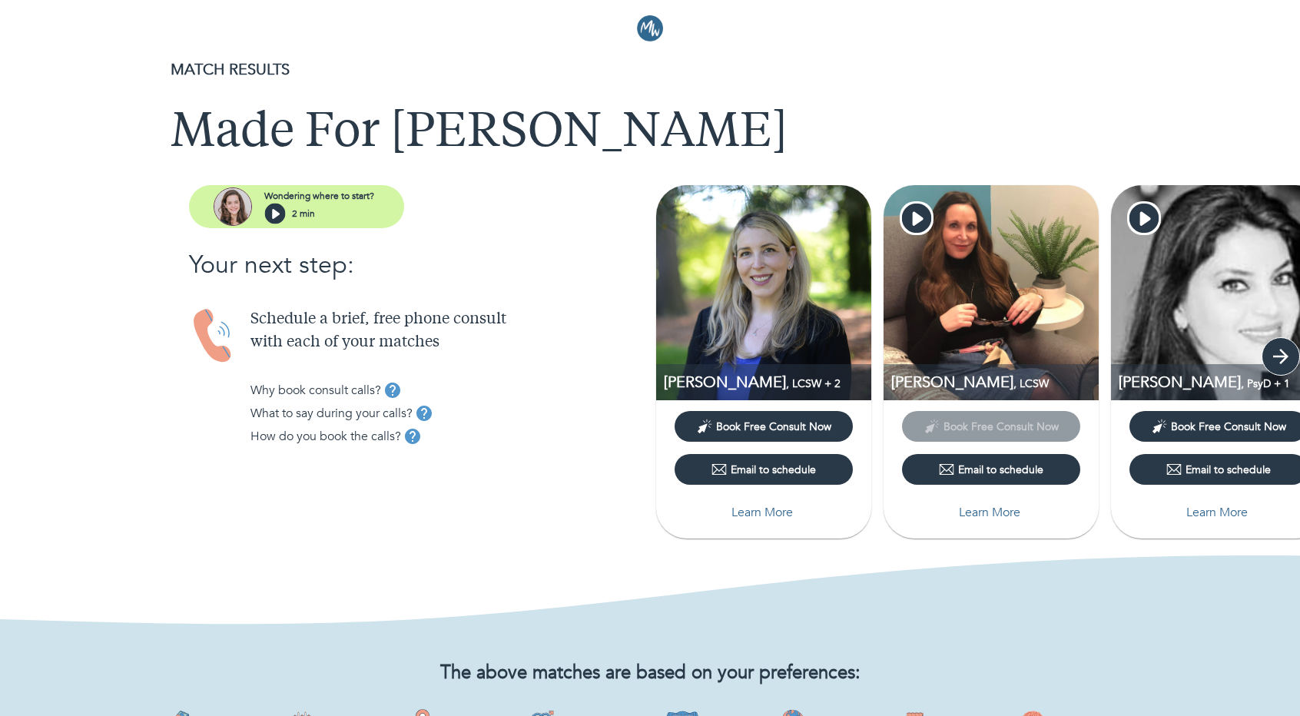
click at [1283, 360] on icon "button" at bounding box center [1280, 356] width 15 height 15
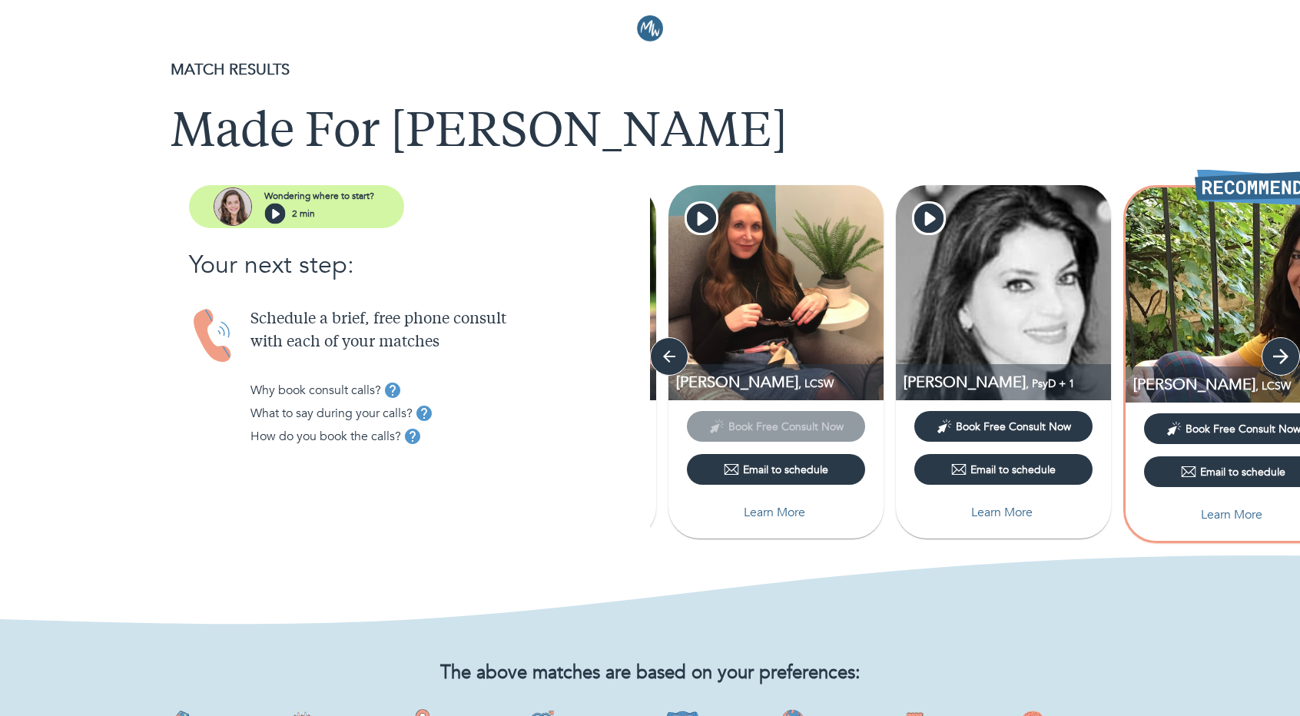
click at [1282, 359] on icon "button" at bounding box center [1280, 356] width 15 height 15
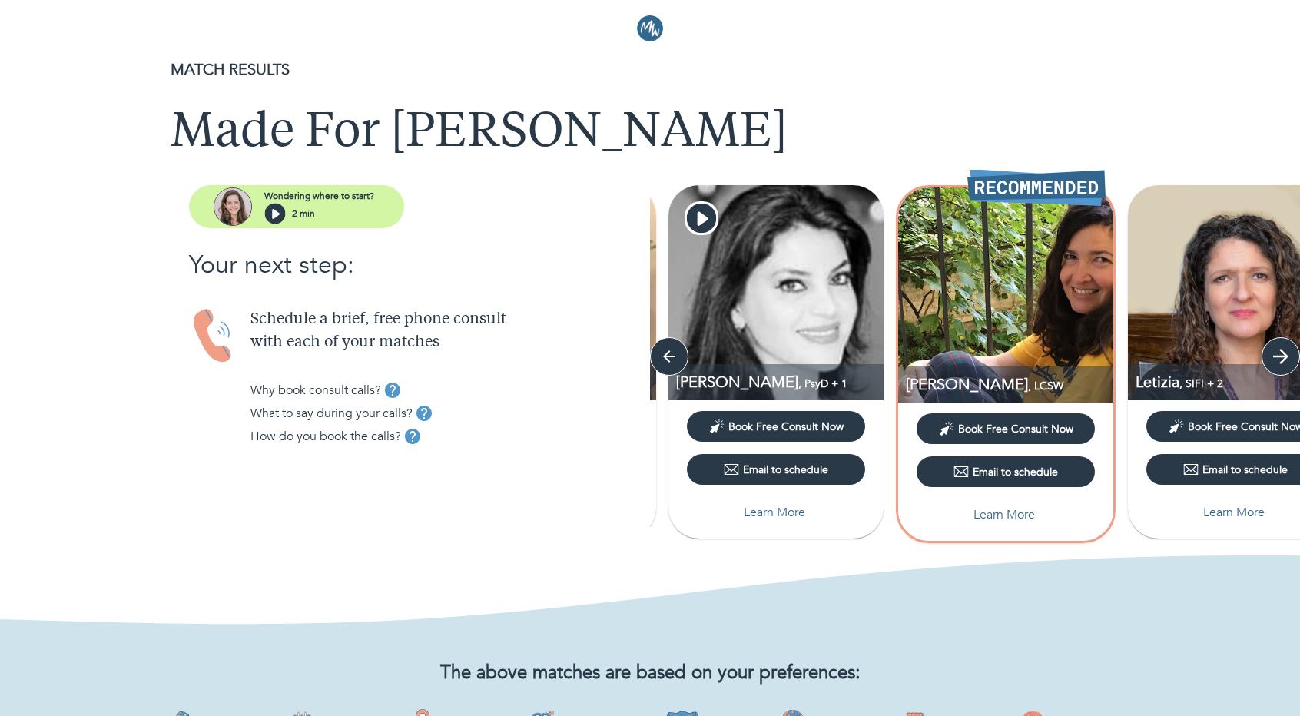
click at [1282, 359] on icon "button" at bounding box center [1280, 356] width 15 height 15
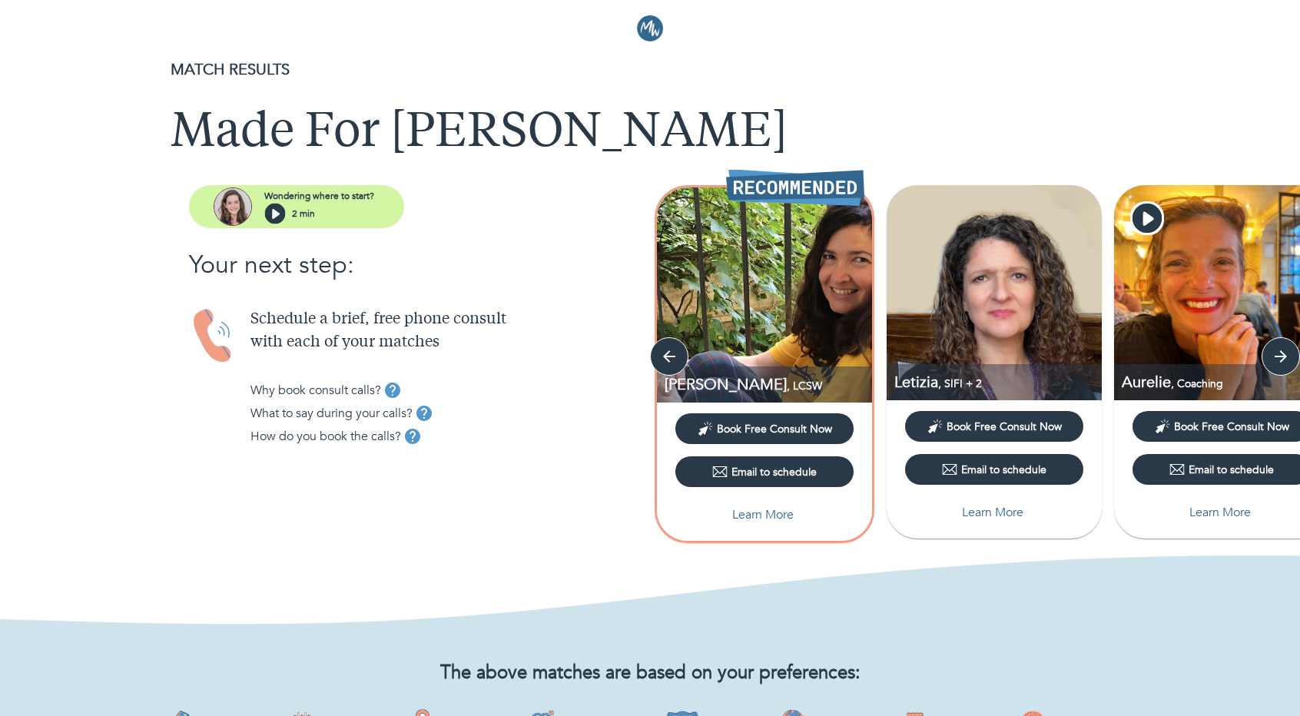
click at [1213, 514] on p "Learn More" at bounding box center [1219, 512] width 61 height 18
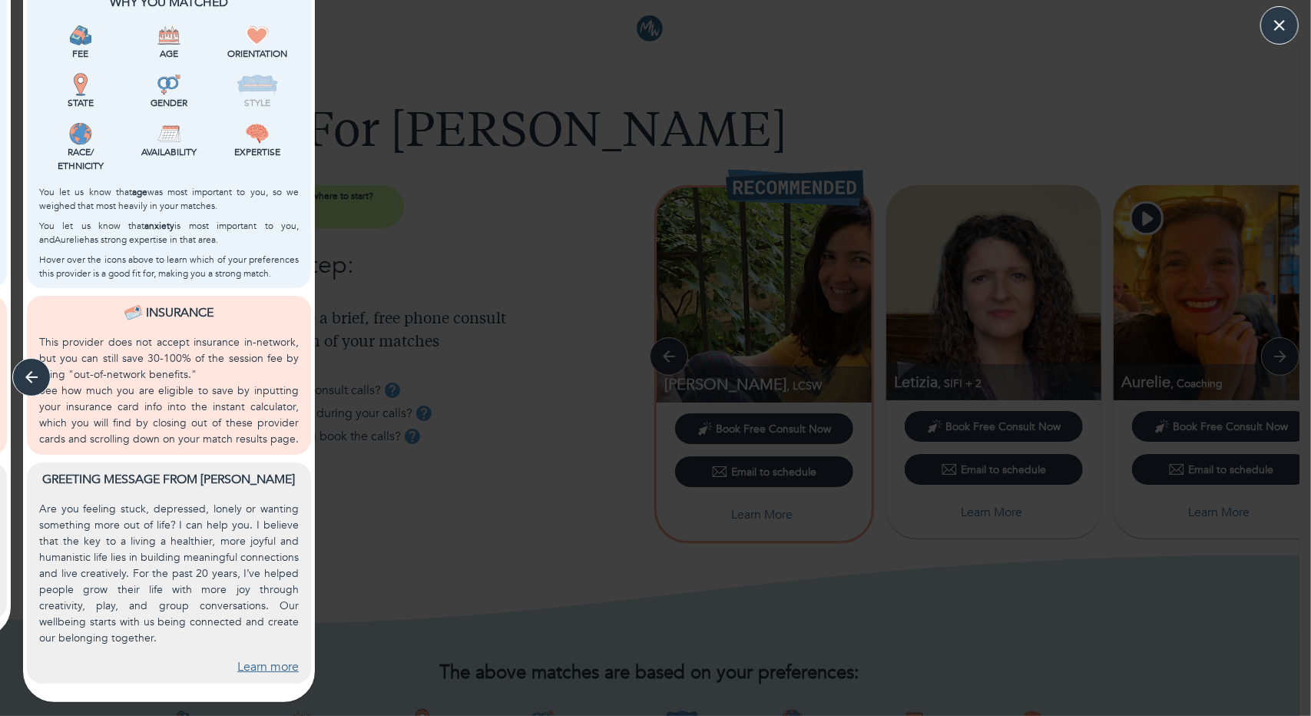
scroll to position [452, 0]
click at [270, 664] on link "Learn more" at bounding box center [267, 666] width 61 height 18
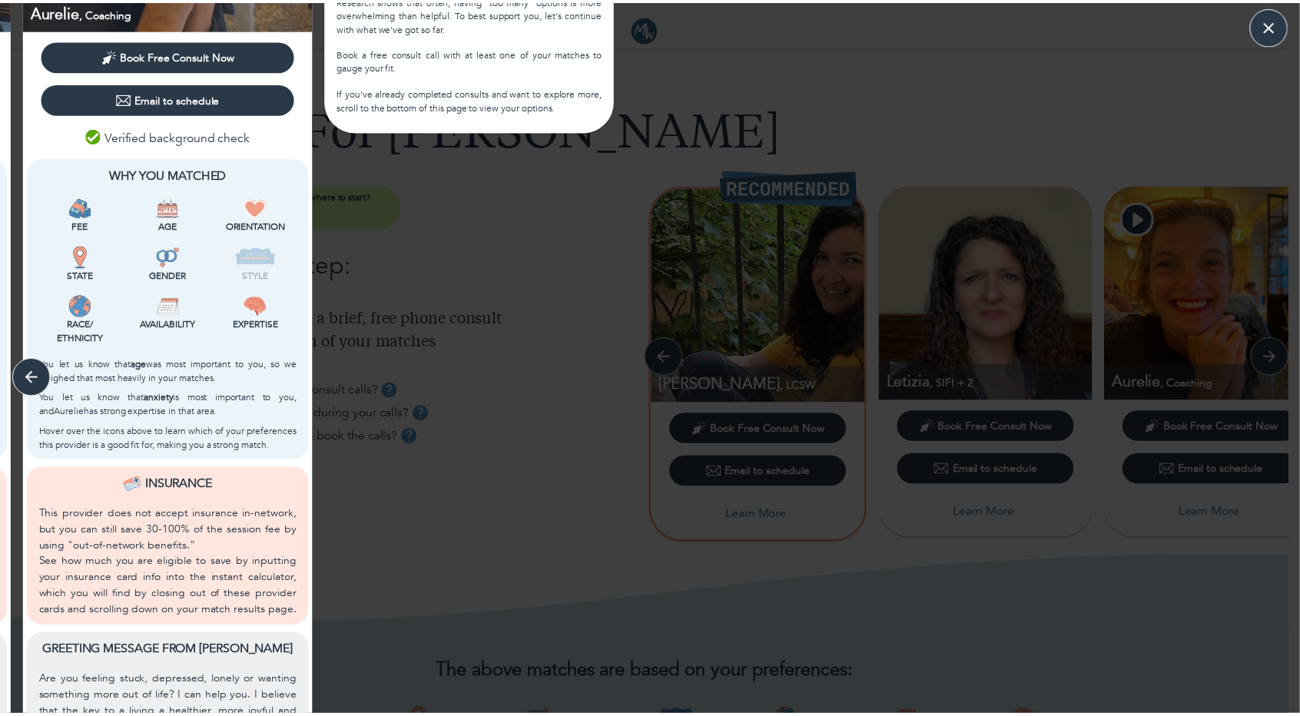
scroll to position [0, 0]
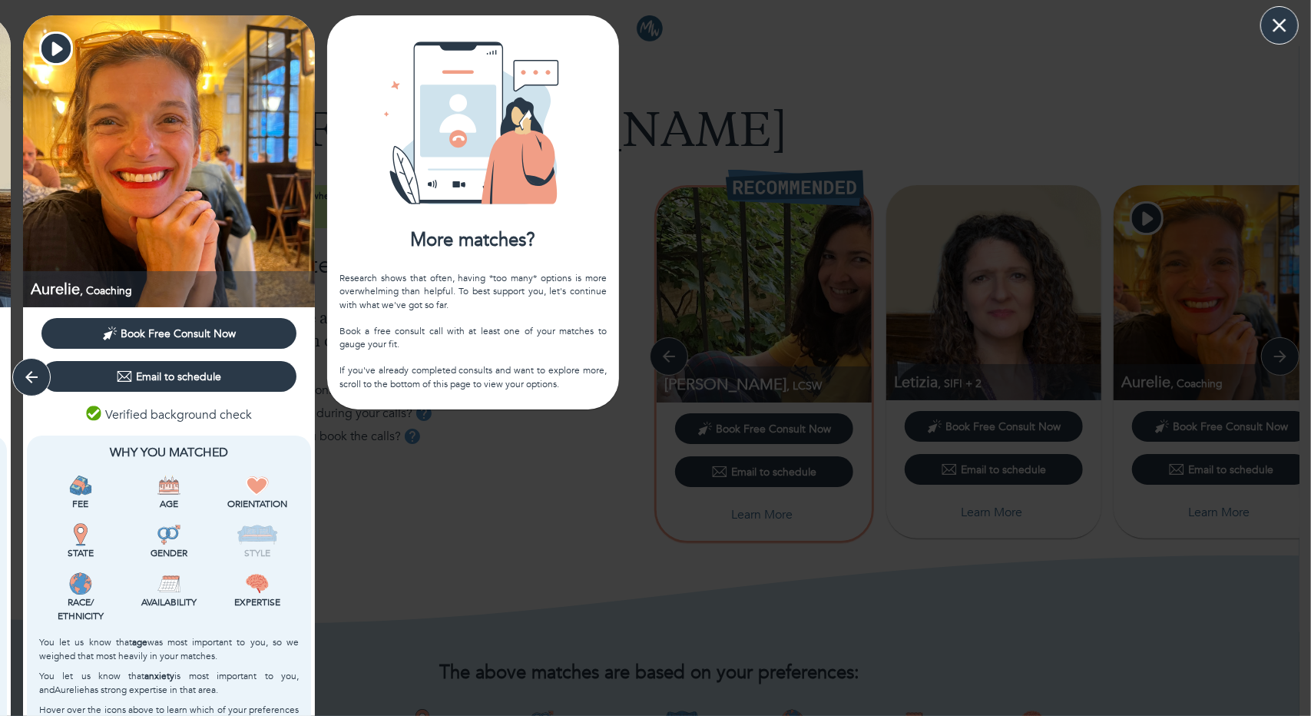
click at [1277, 28] on icon "button" at bounding box center [1280, 25] width 14 height 14
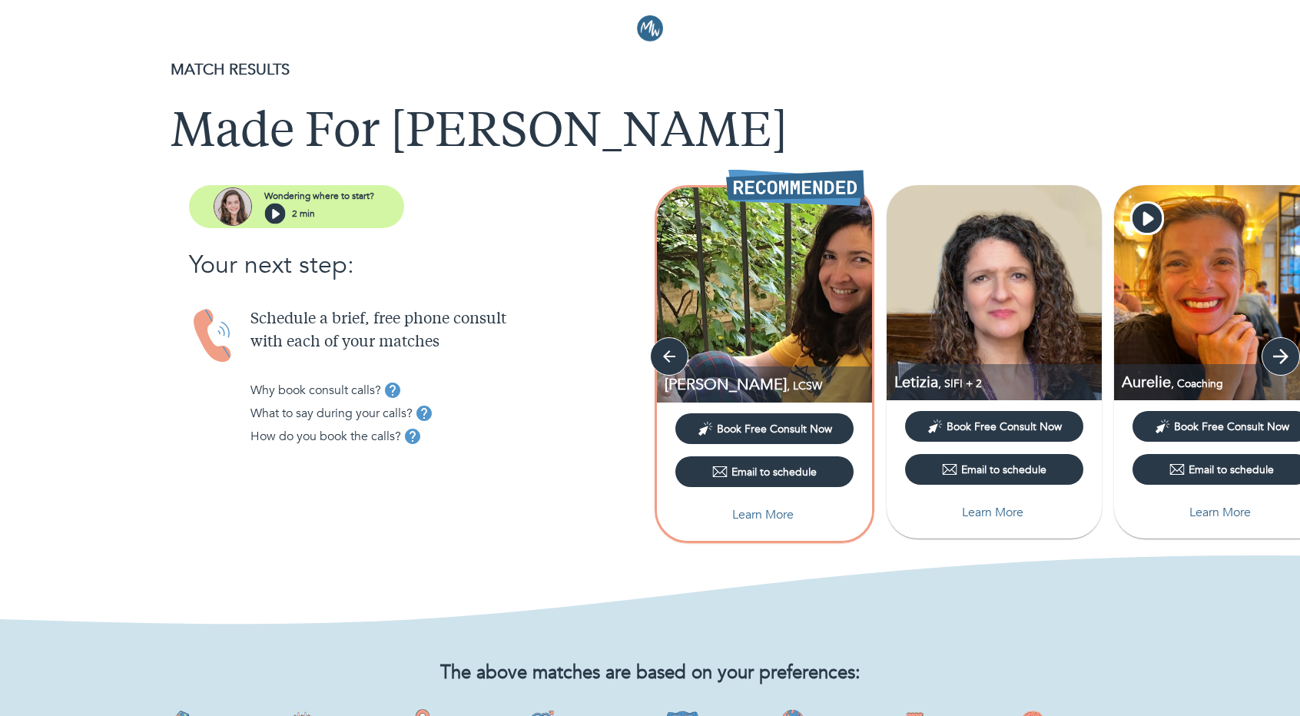
click at [1287, 354] on icon "button" at bounding box center [1280, 356] width 23 height 23
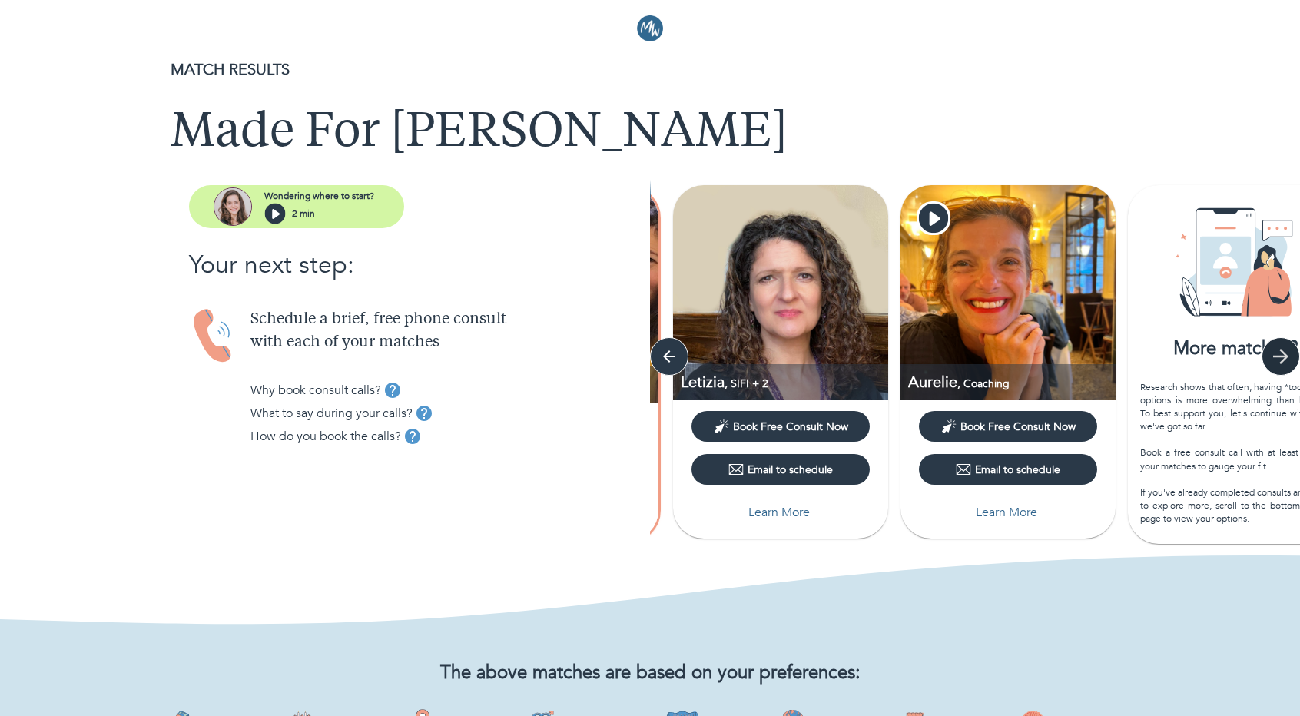
click at [1287, 354] on icon "button" at bounding box center [1280, 356] width 23 height 23
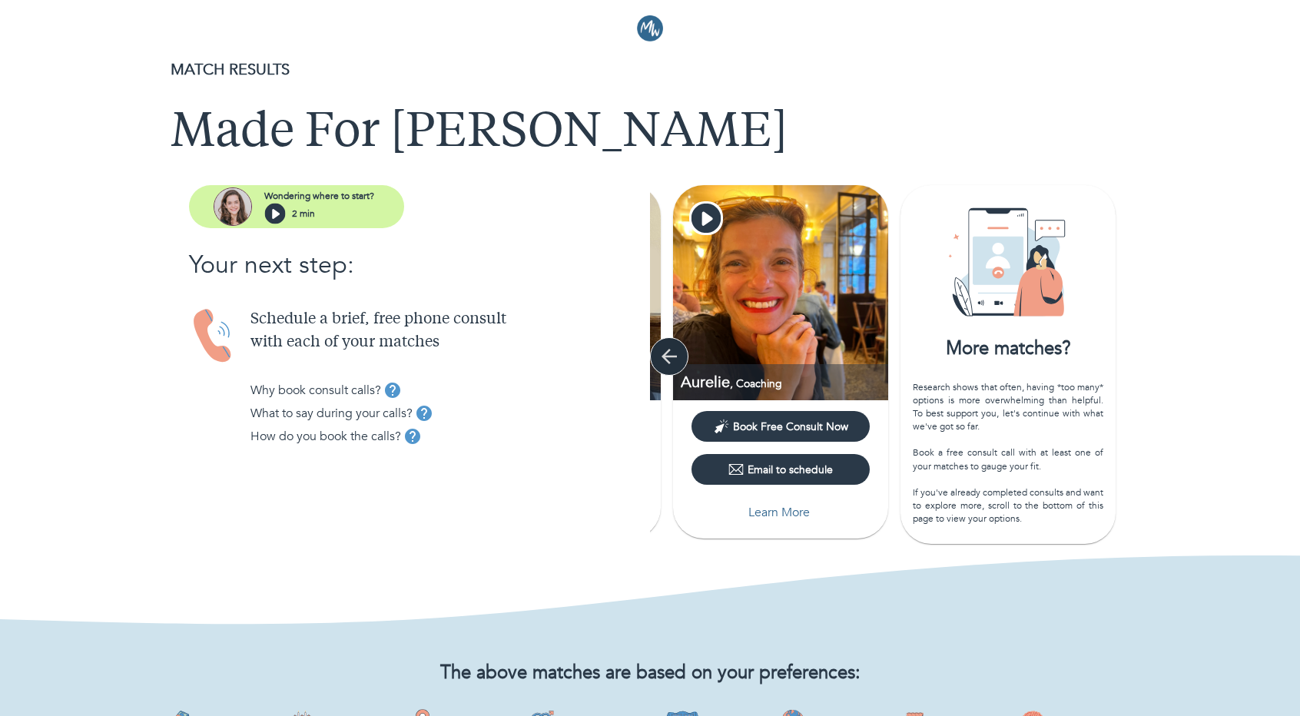
click at [678, 356] on icon "button" at bounding box center [669, 356] width 23 height 23
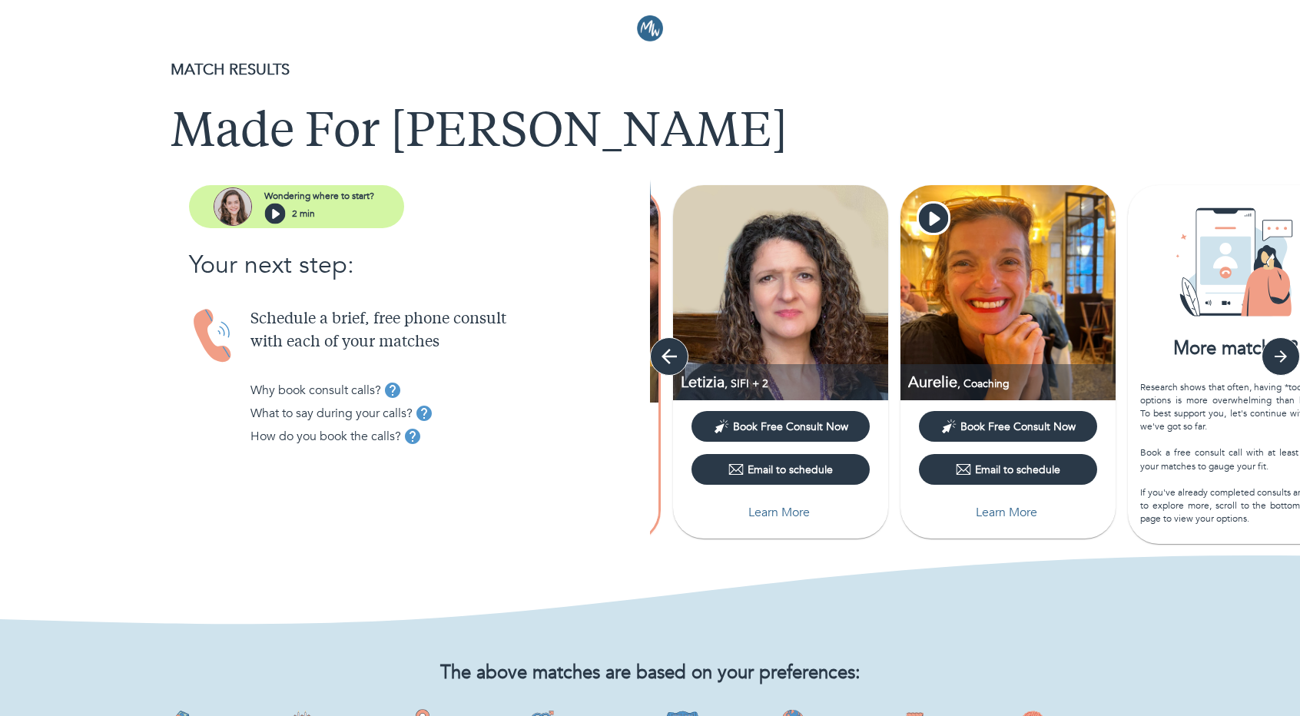
click at [678, 356] on icon "button" at bounding box center [669, 356] width 23 height 23
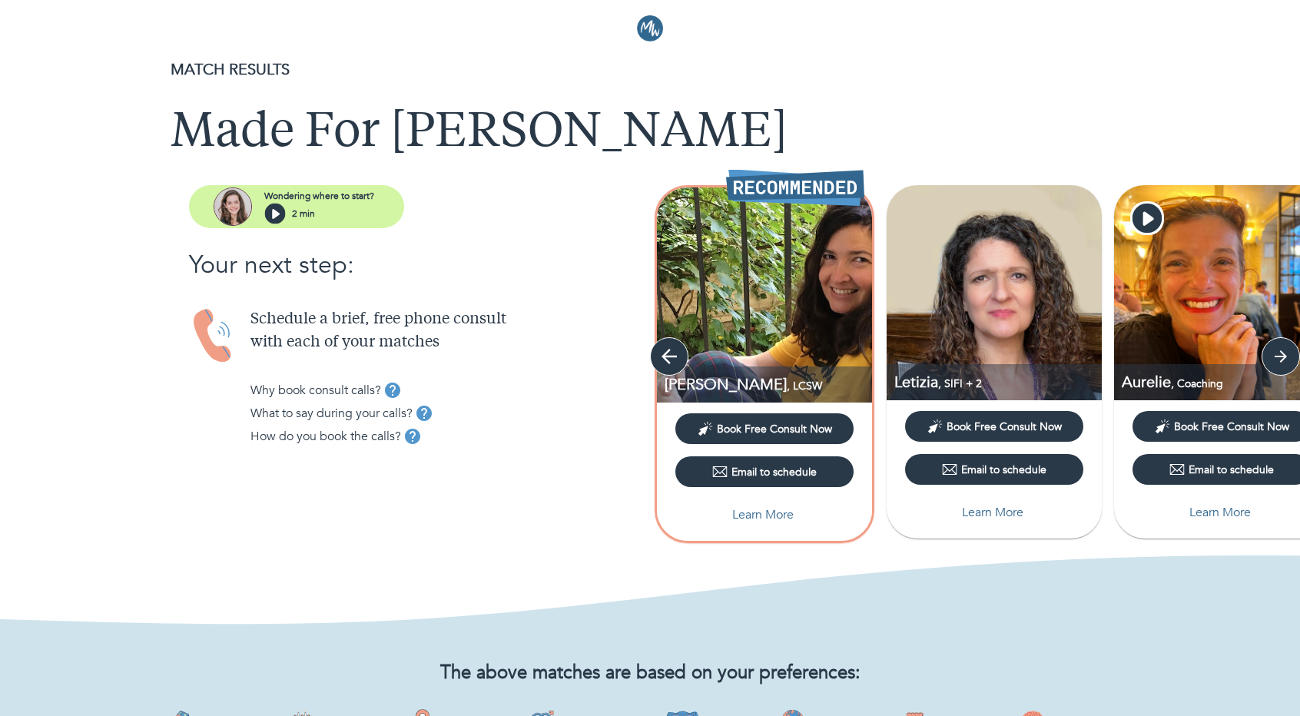
click at [678, 356] on icon "button" at bounding box center [669, 356] width 23 height 23
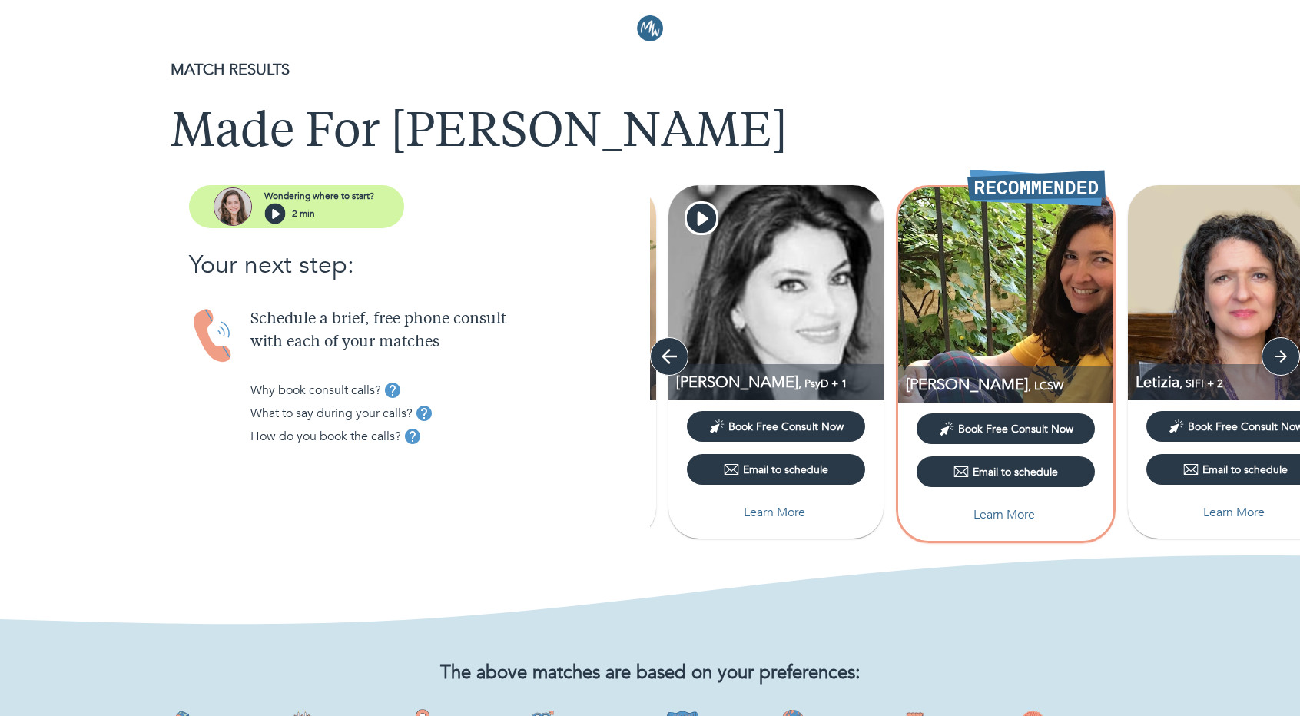
click at [678, 356] on icon "button" at bounding box center [669, 356] width 23 height 23
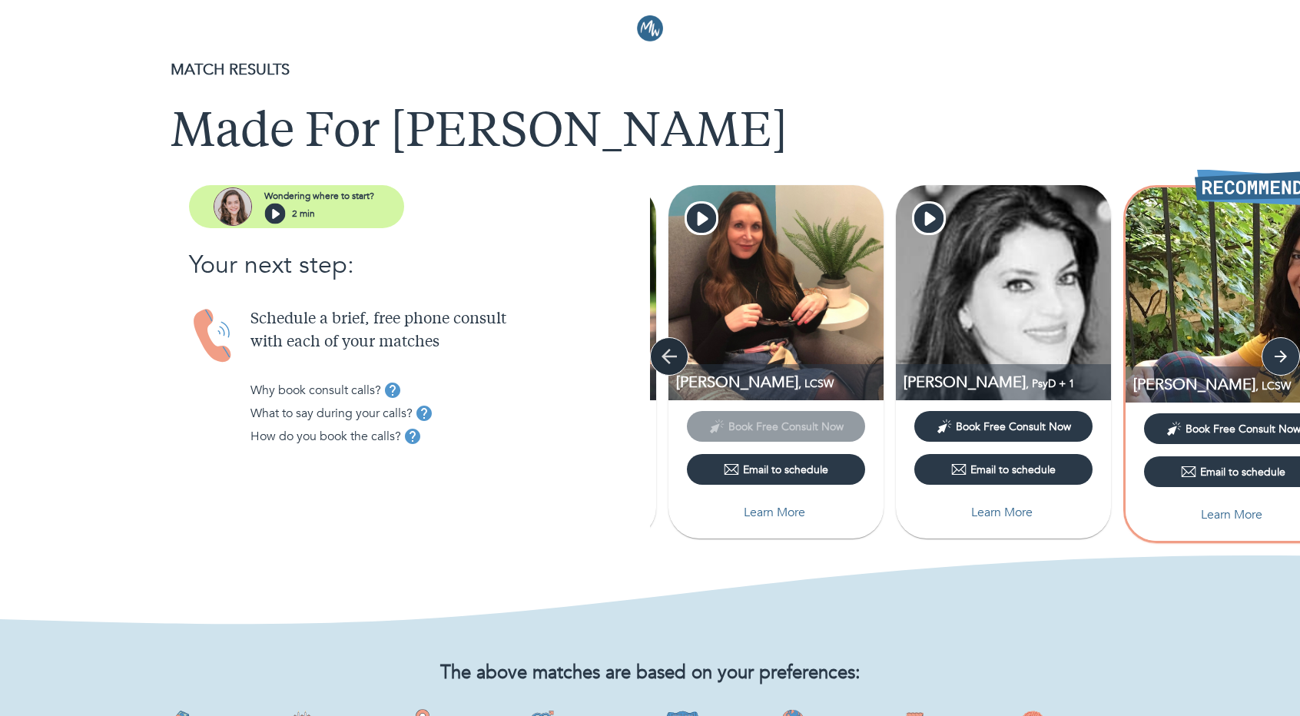
click at [678, 356] on icon "button" at bounding box center [669, 356] width 23 height 23
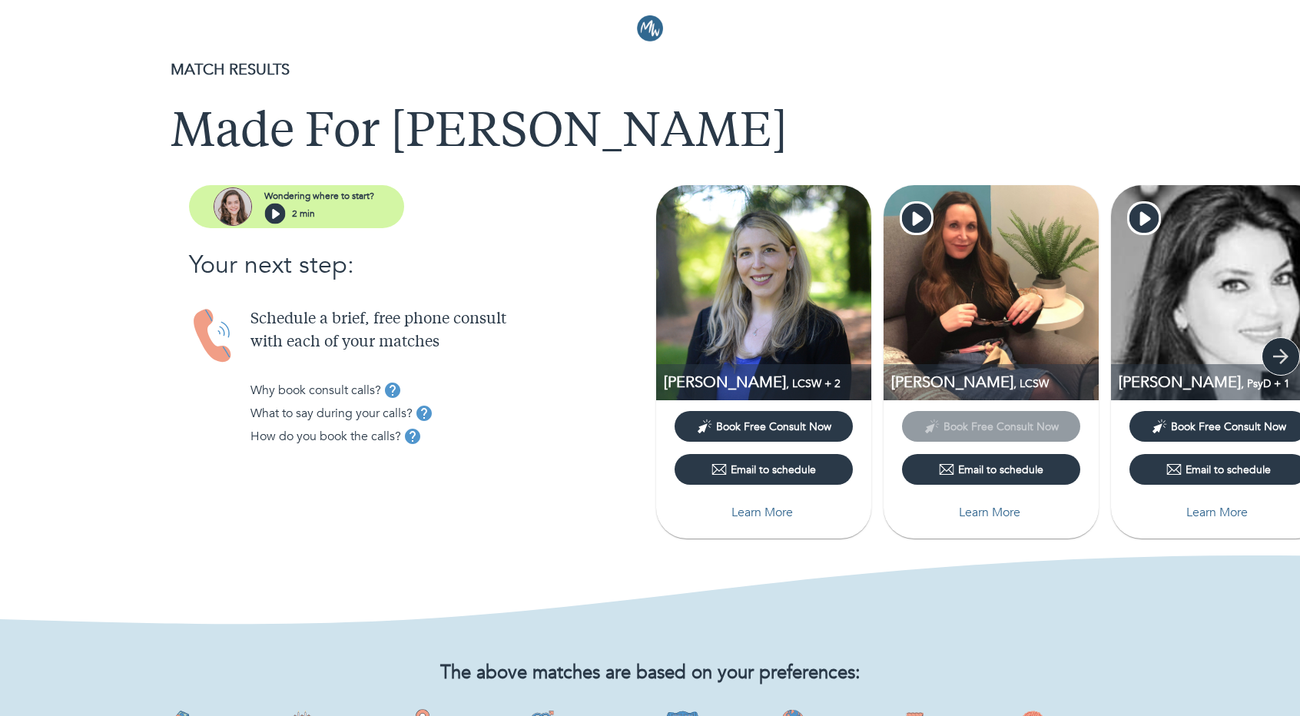
click at [1276, 353] on icon "button" at bounding box center [1280, 356] width 23 height 23
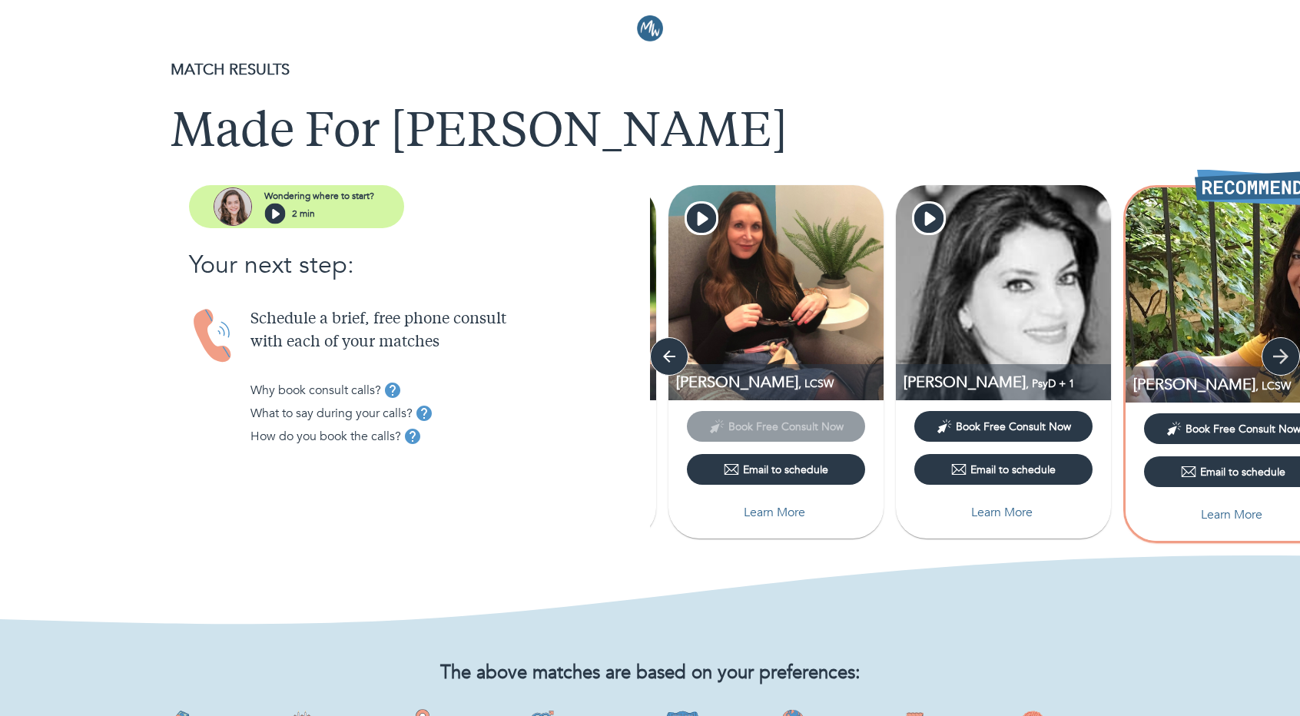
click at [1276, 353] on icon "button" at bounding box center [1280, 356] width 23 height 23
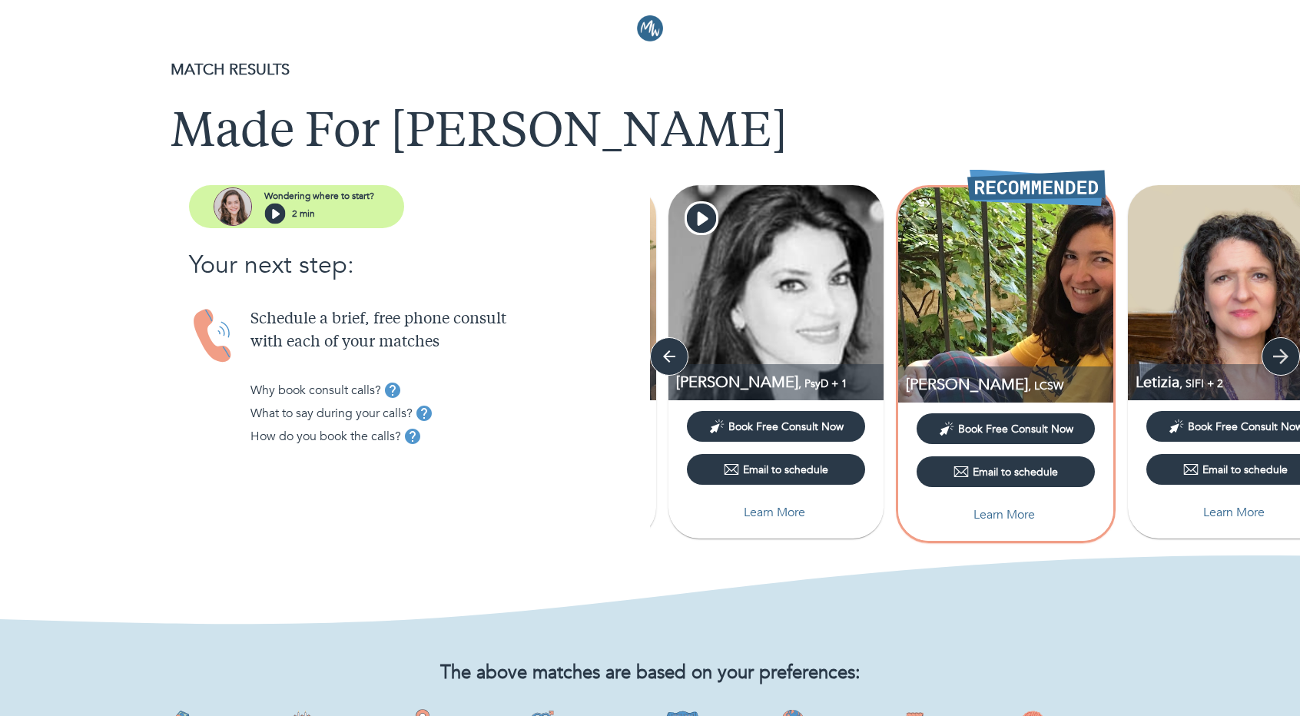
click at [1276, 353] on icon "button" at bounding box center [1280, 356] width 23 height 23
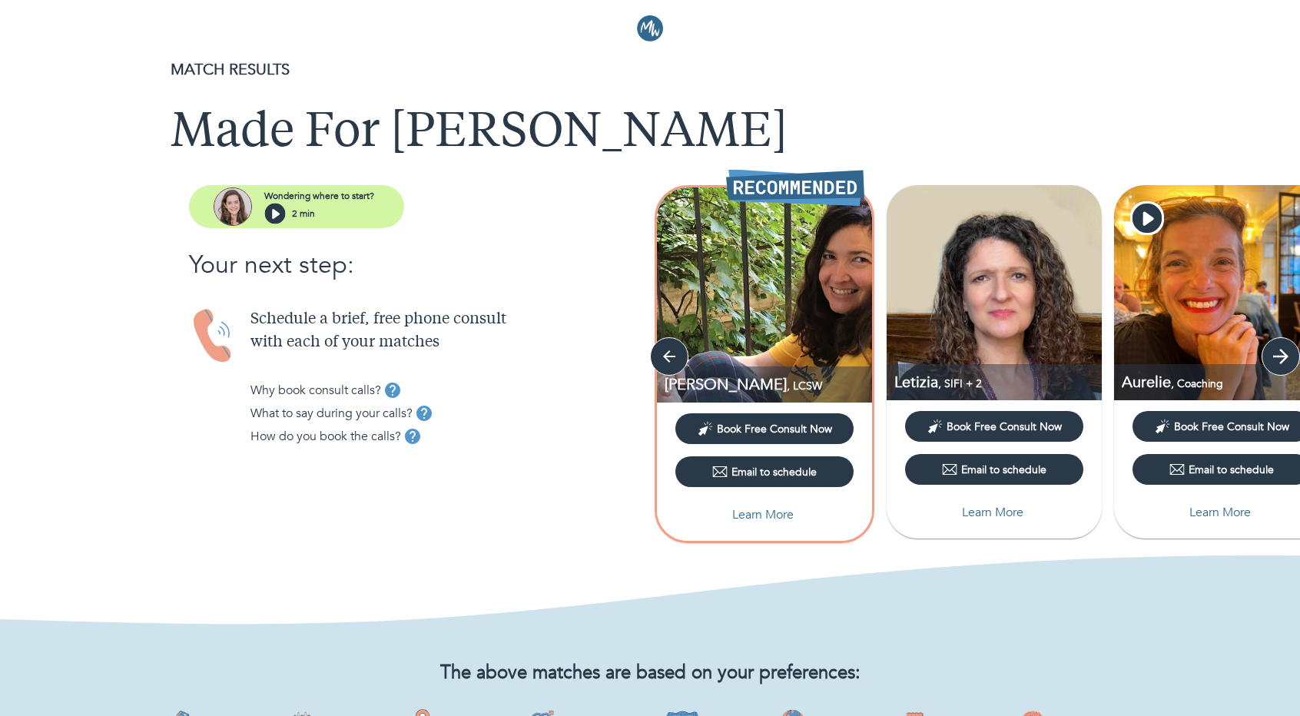
click at [1276, 353] on icon "button" at bounding box center [1280, 356] width 23 height 23
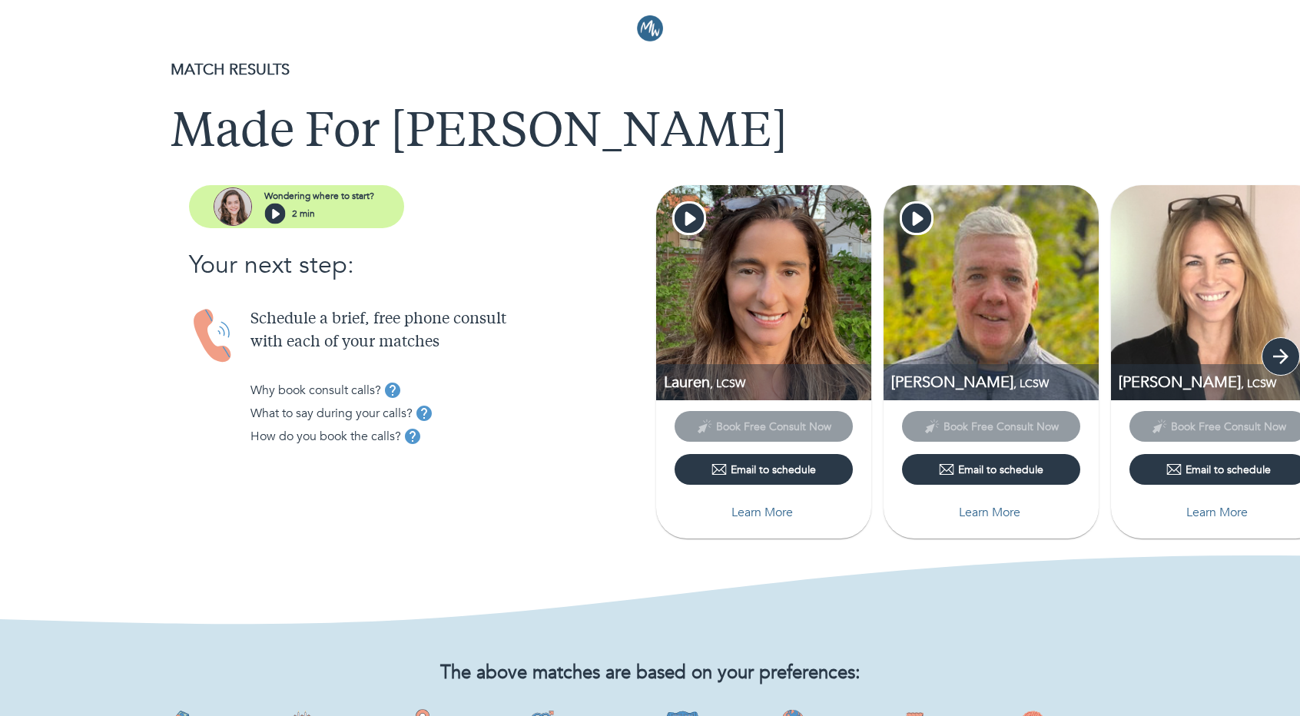
click at [1287, 360] on icon "button" at bounding box center [1280, 356] width 23 height 23
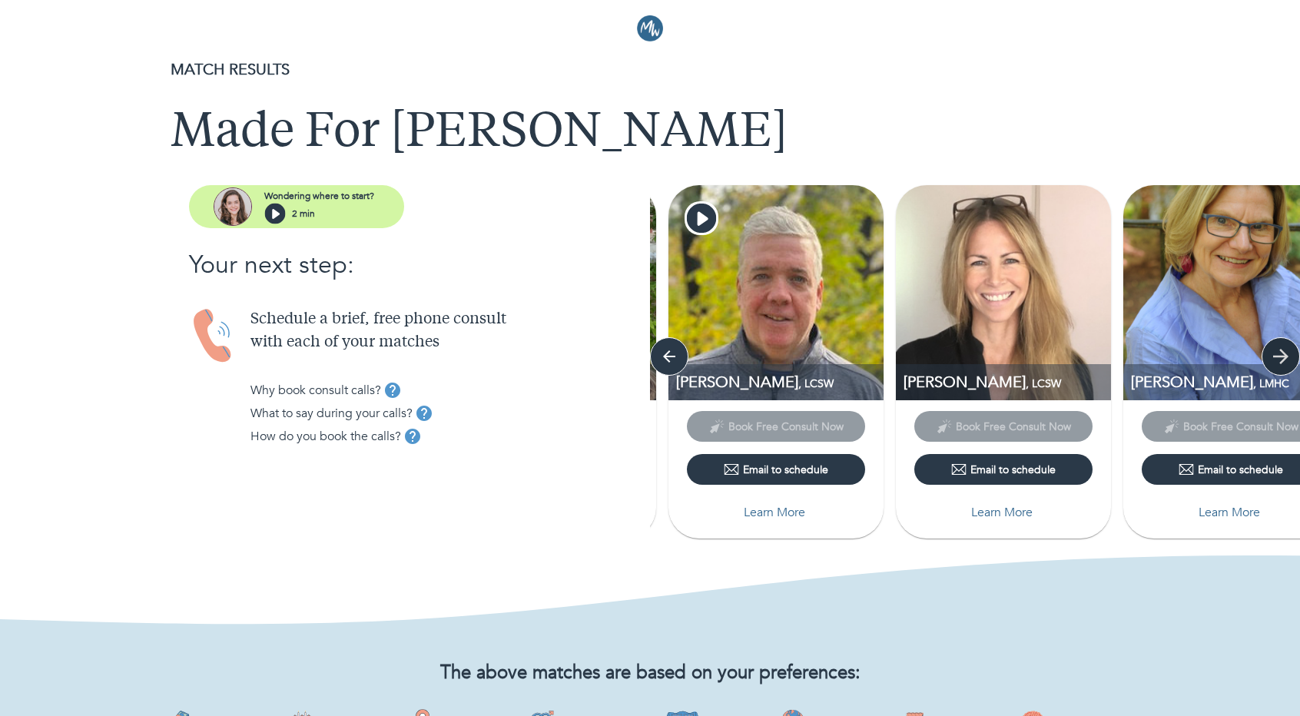
click at [1287, 360] on icon "button" at bounding box center [1280, 356] width 23 height 23
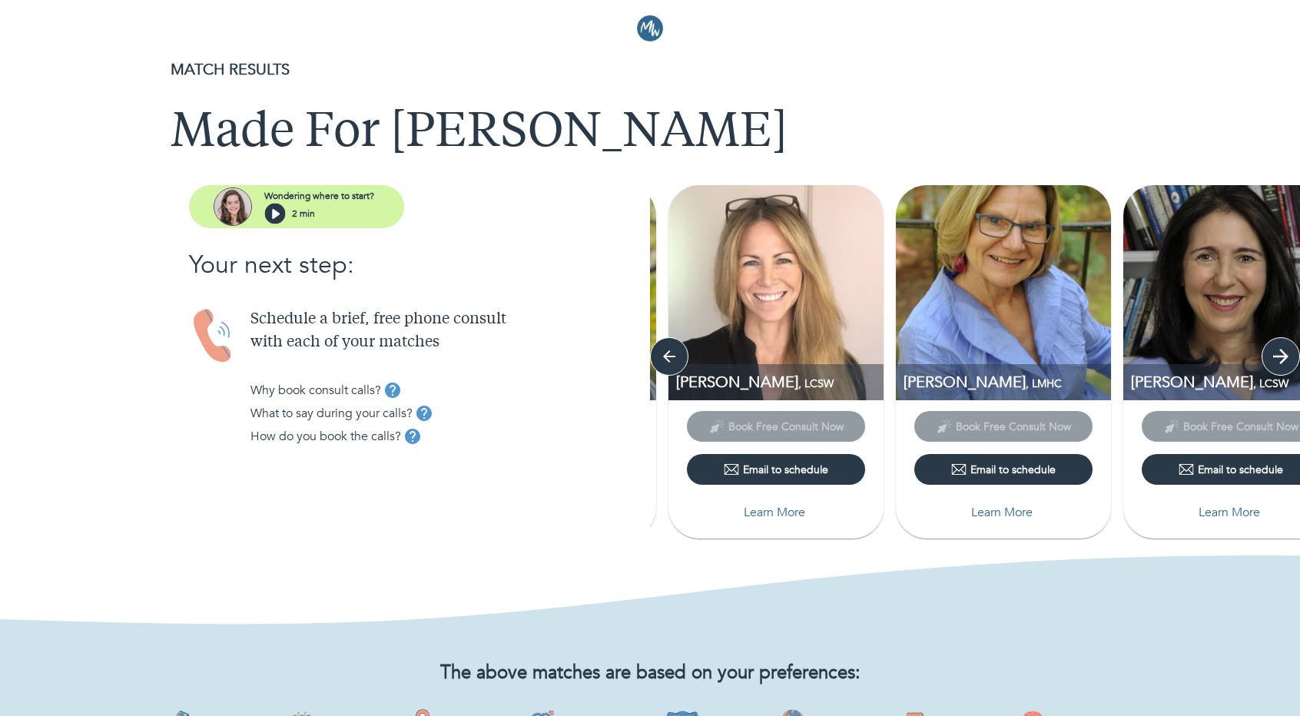
click at [1287, 360] on icon "button" at bounding box center [1280, 356] width 23 height 23
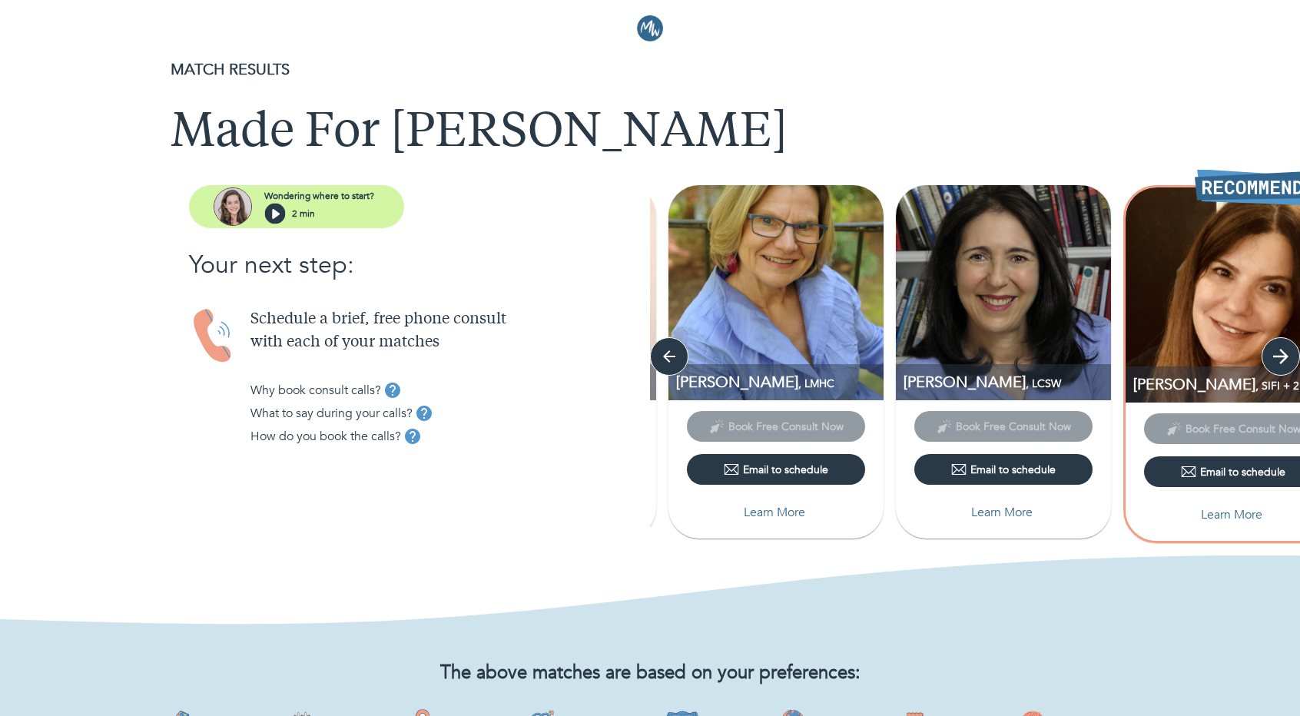
click at [1287, 360] on icon "button" at bounding box center [1280, 356] width 23 height 23
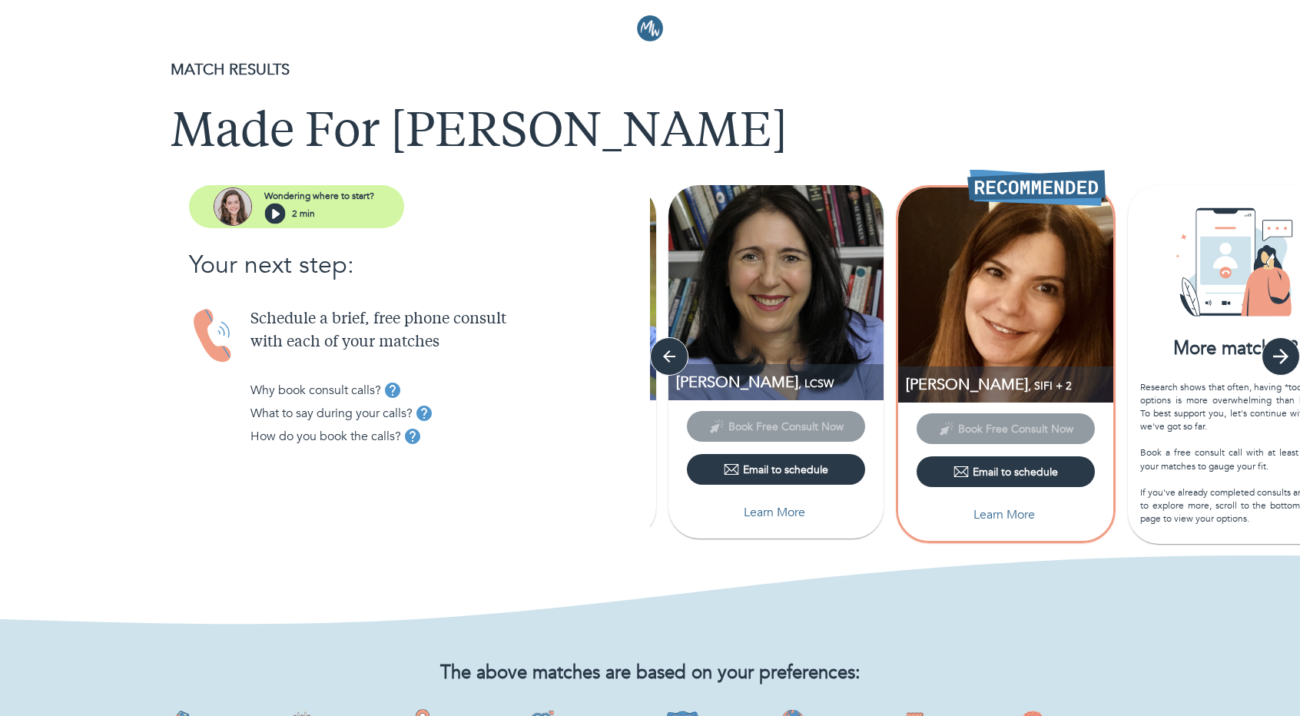
click at [1286, 357] on icon "button" at bounding box center [1280, 356] width 15 height 15
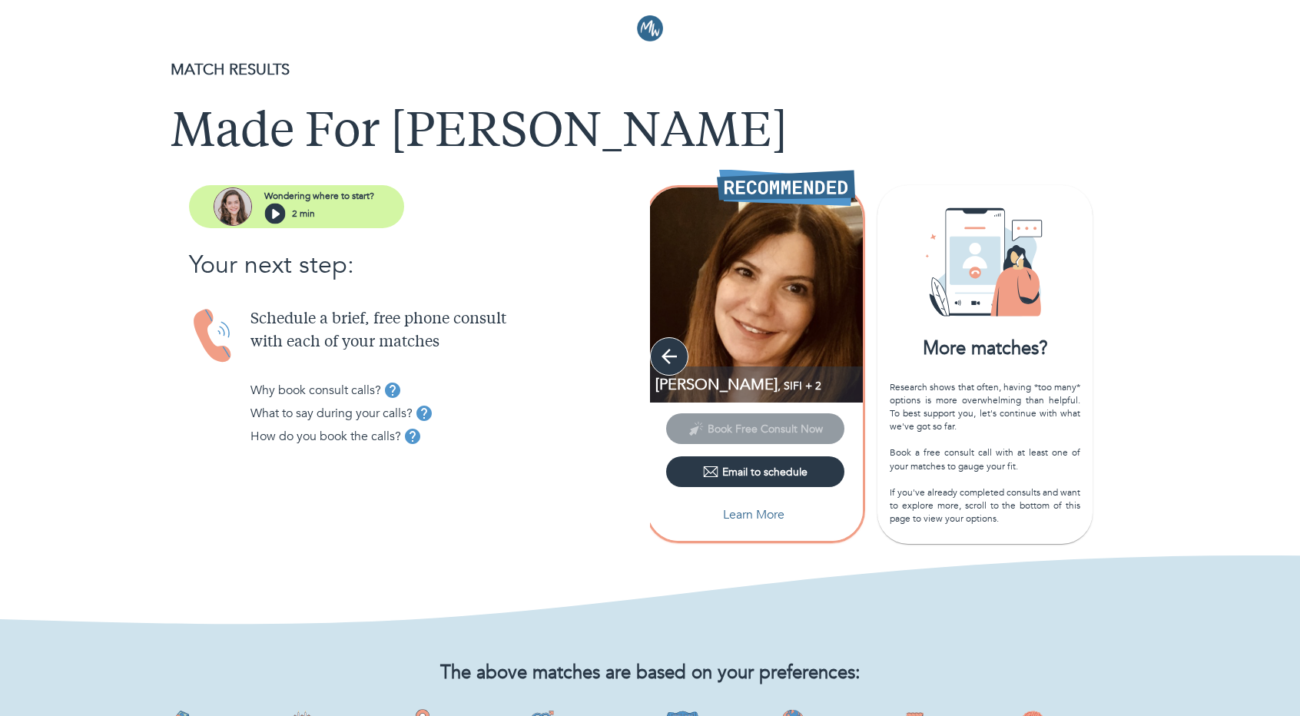
click at [673, 350] on icon "button" at bounding box center [669, 356] width 23 height 23
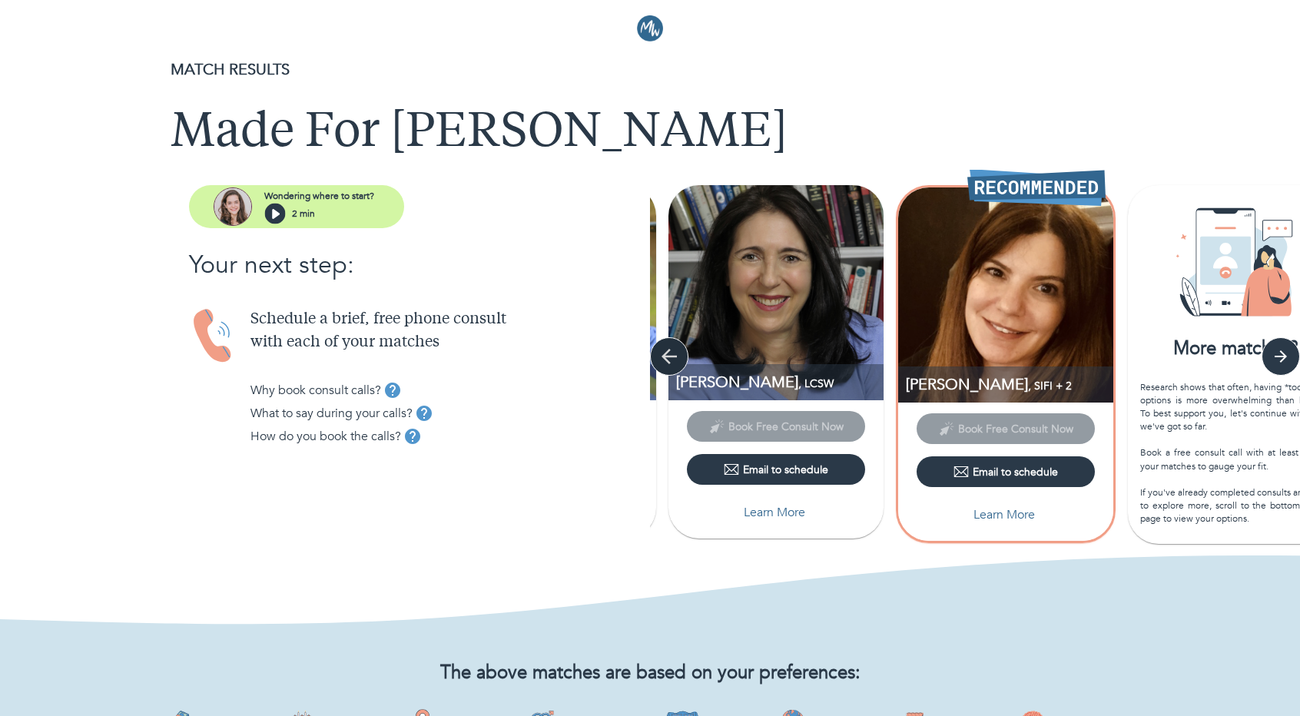
click at [673, 350] on icon "button" at bounding box center [669, 356] width 23 height 23
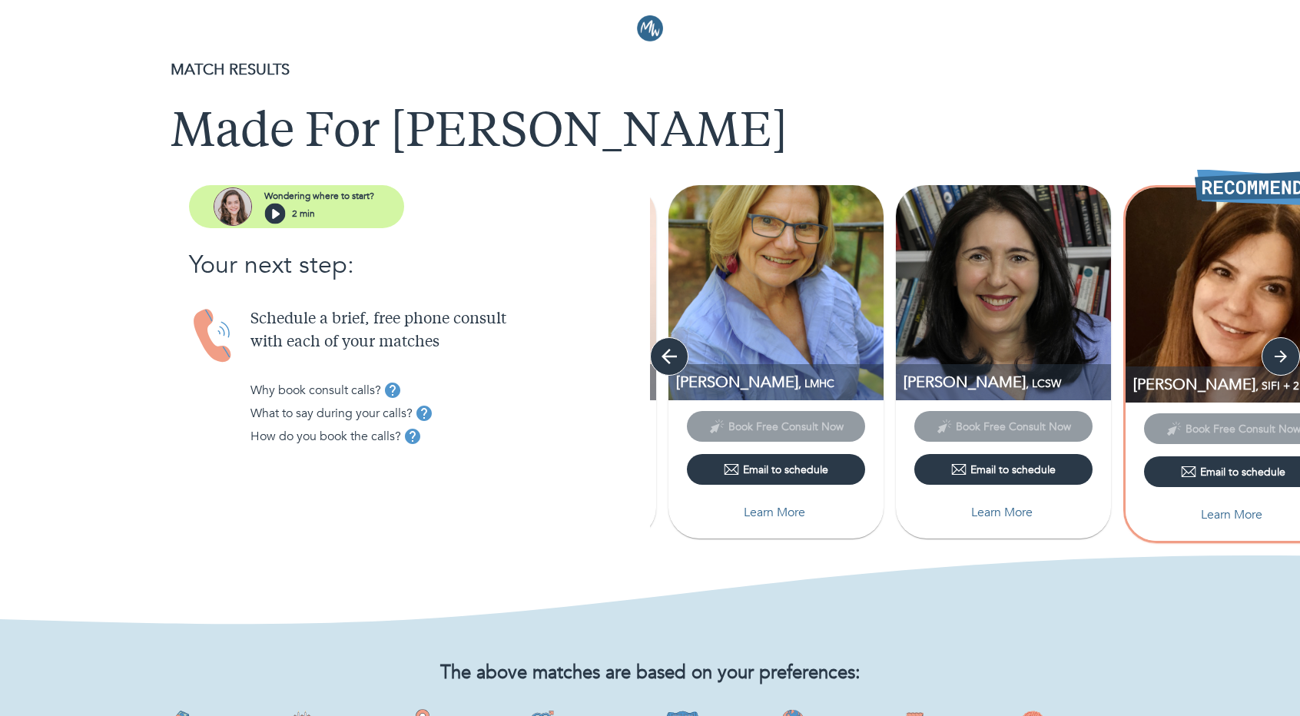
click at [673, 350] on icon "button" at bounding box center [669, 356] width 23 height 23
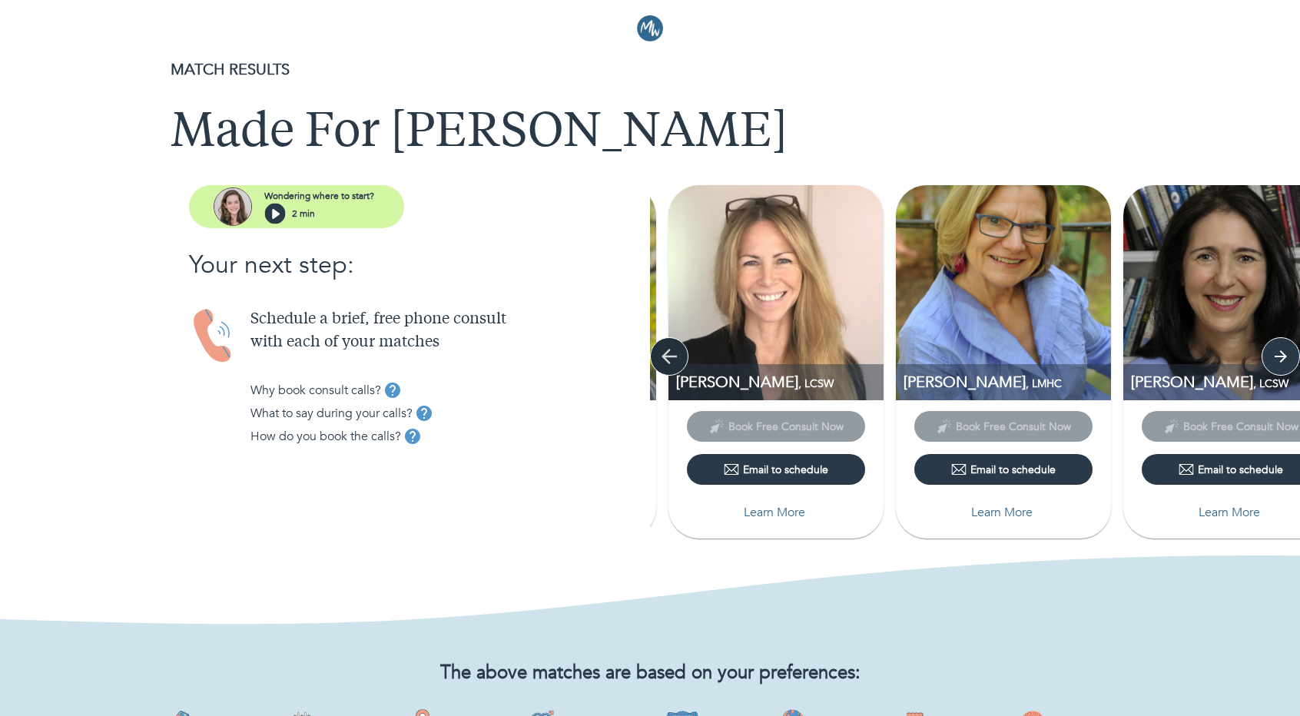
click at [673, 350] on icon "button" at bounding box center [669, 356] width 23 height 23
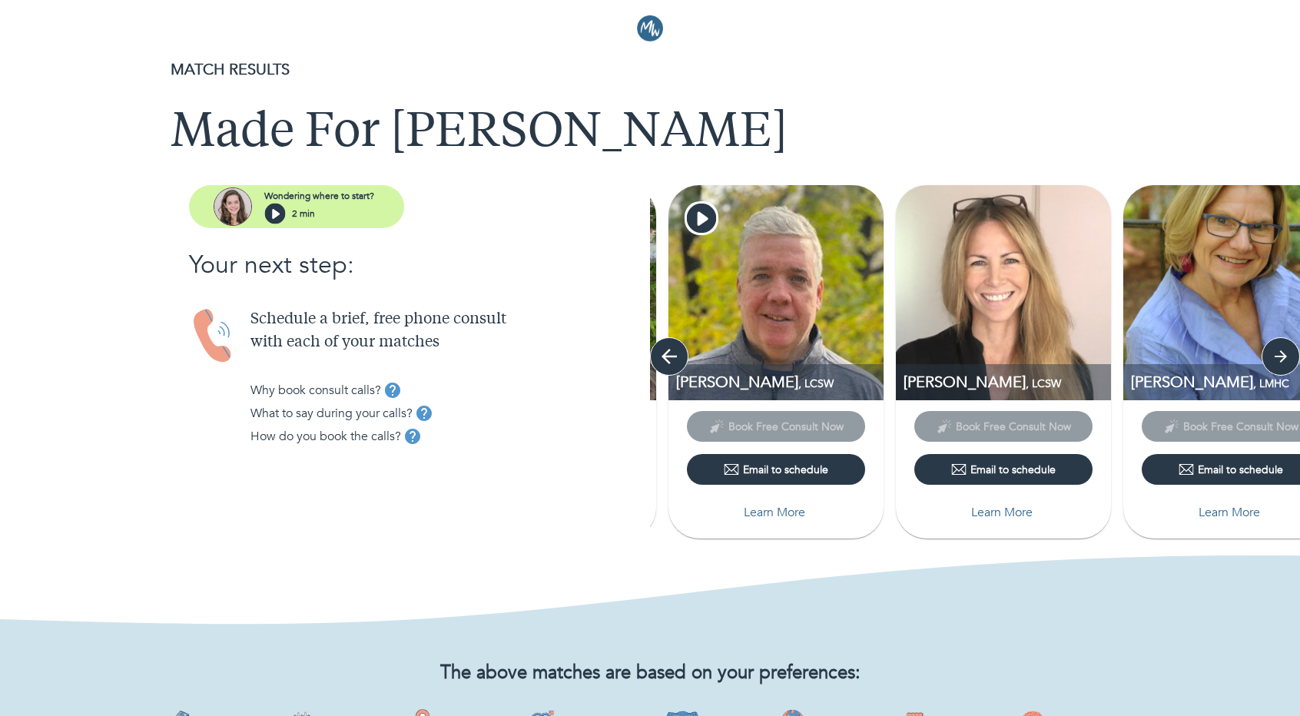
click at [673, 350] on icon "button" at bounding box center [669, 356] width 23 height 23
